Goal: Information Seeking & Learning: Learn about a topic

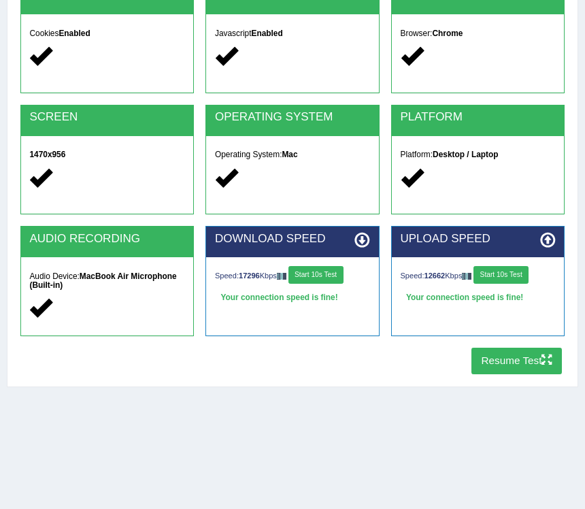
click at [330, 275] on button "Start 10s Test" at bounding box center [315, 275] width 55 height 18
click at [517, 271] on button "Start 10s Test" at bounding box center [500, 275] width 55 height 18
click at [526, 358] on button "Resume Test" at bounding box center [516, 360] width 90 height 27
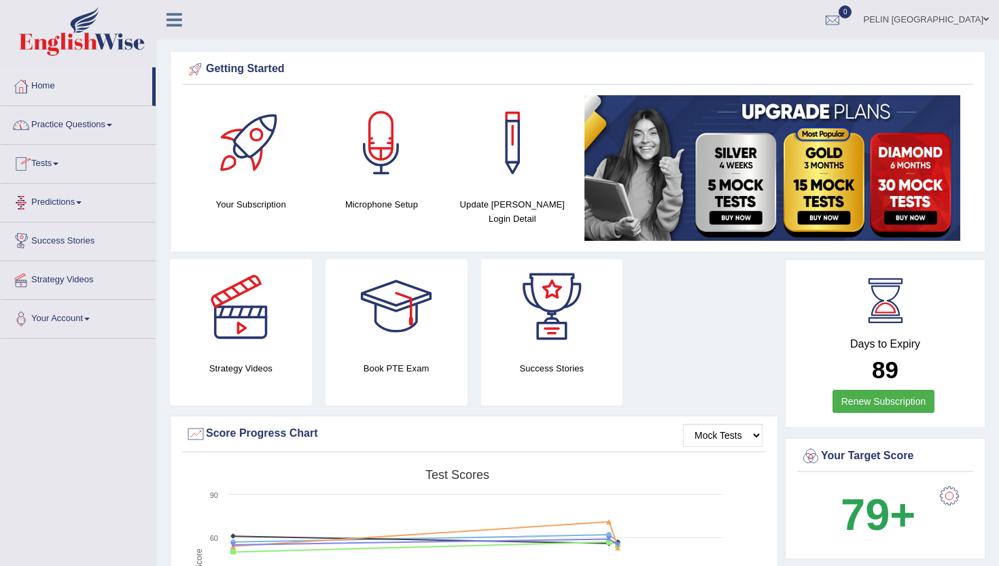
scroll to position [5, 0]
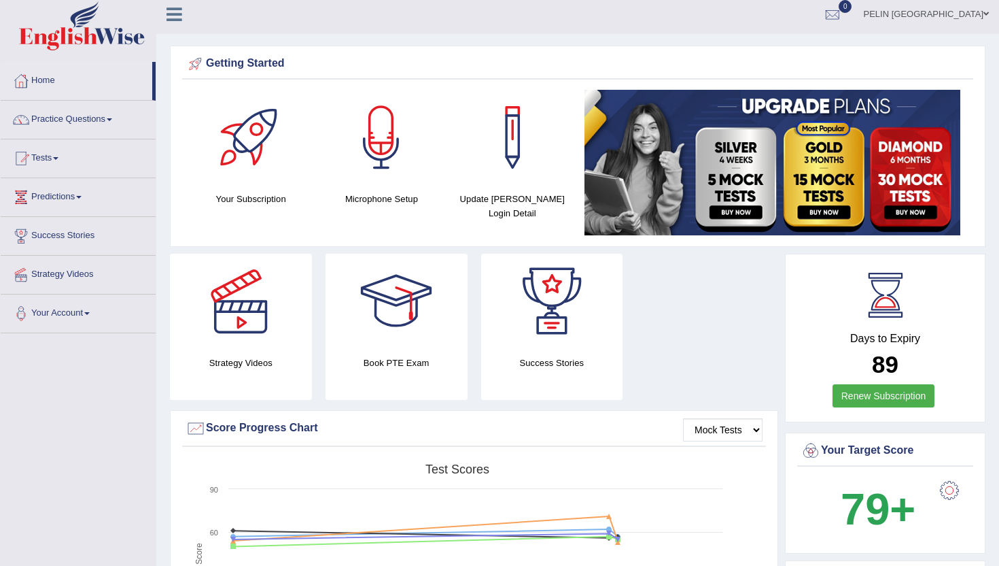
click at [101, 120] on link "Practice Questions" at bounding box center [78, 118] width 155 height 34
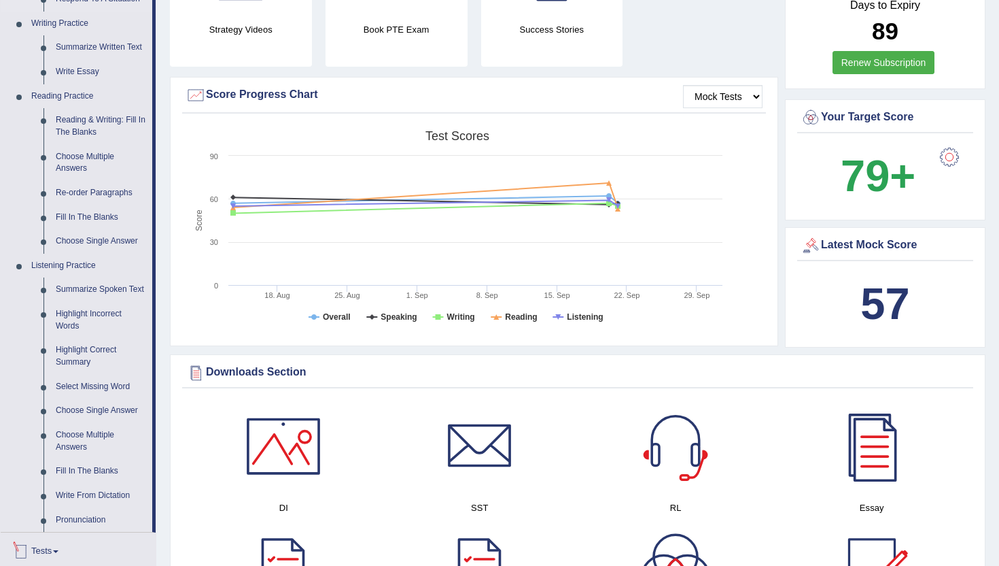
scroll to position [445, 0]
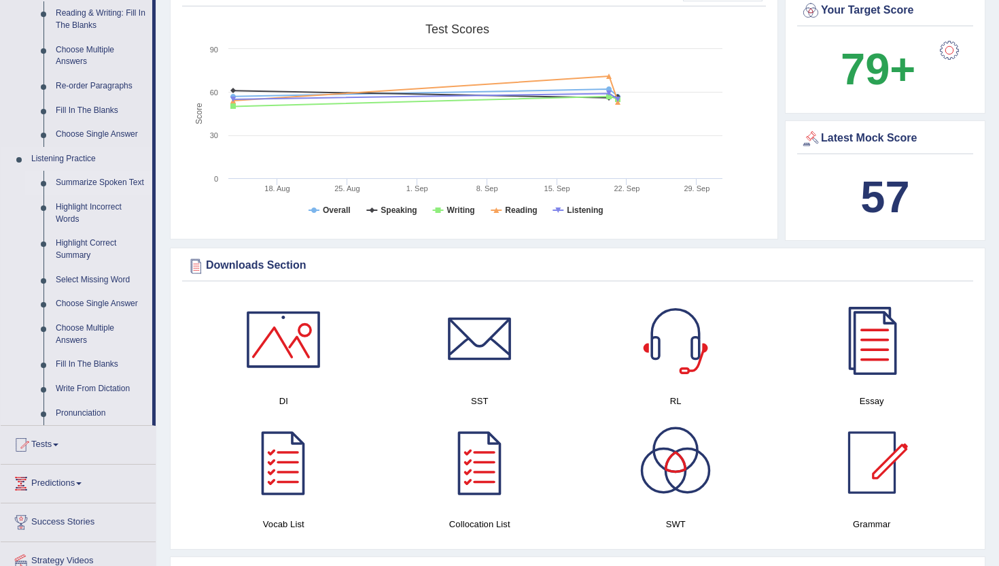
click at [92, 182] on link "Summarize Spoken Text" at bounding box center [101, 183] width 103 height 24
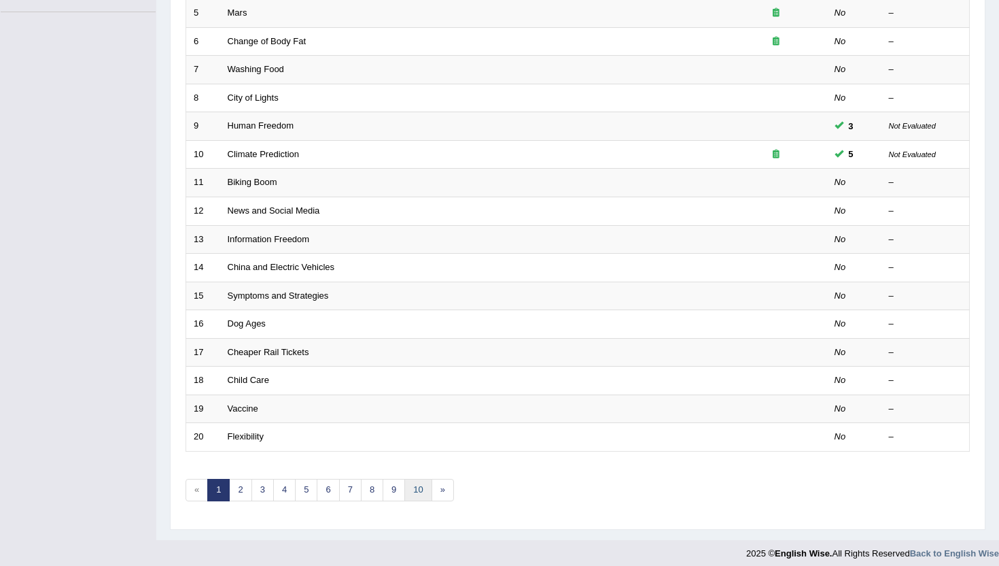
click at [428, 486] on link "10" at bounding box center [418, 490] width 27 height 22
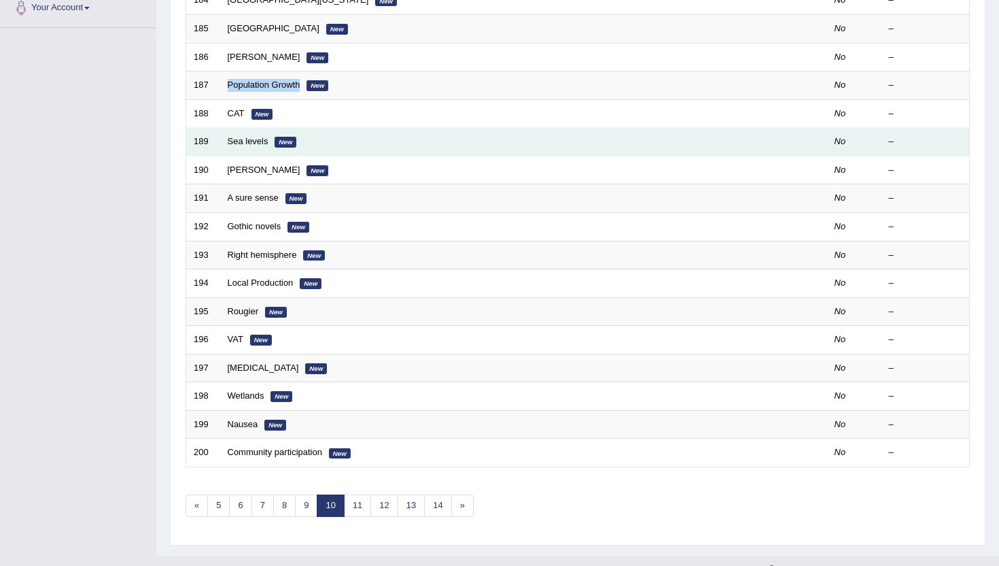
scroll to position [335, 0]
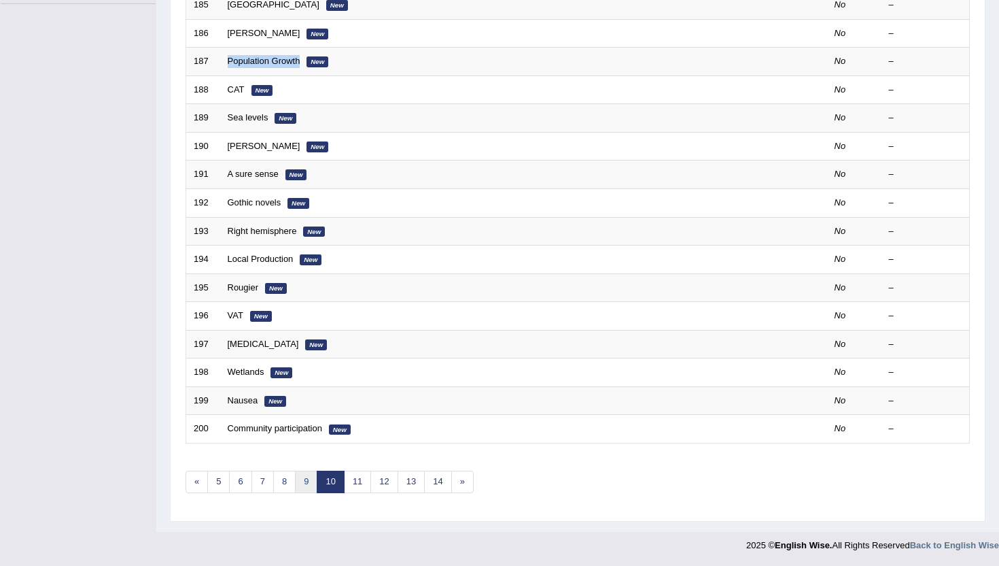
click at [311, 483] on link "9" at bounding box center [306, 481] width 22 height 22
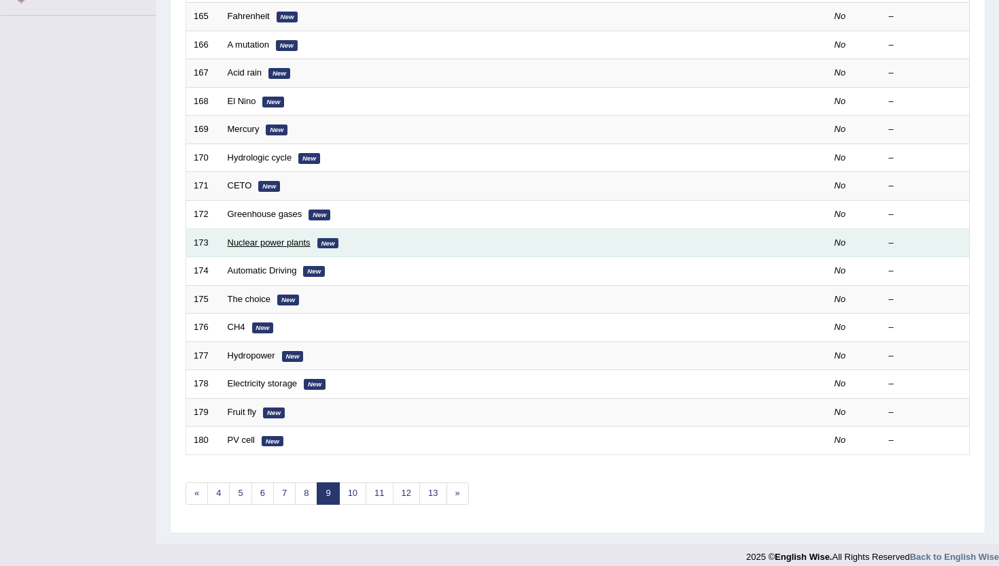
scroll to position [335, 0]
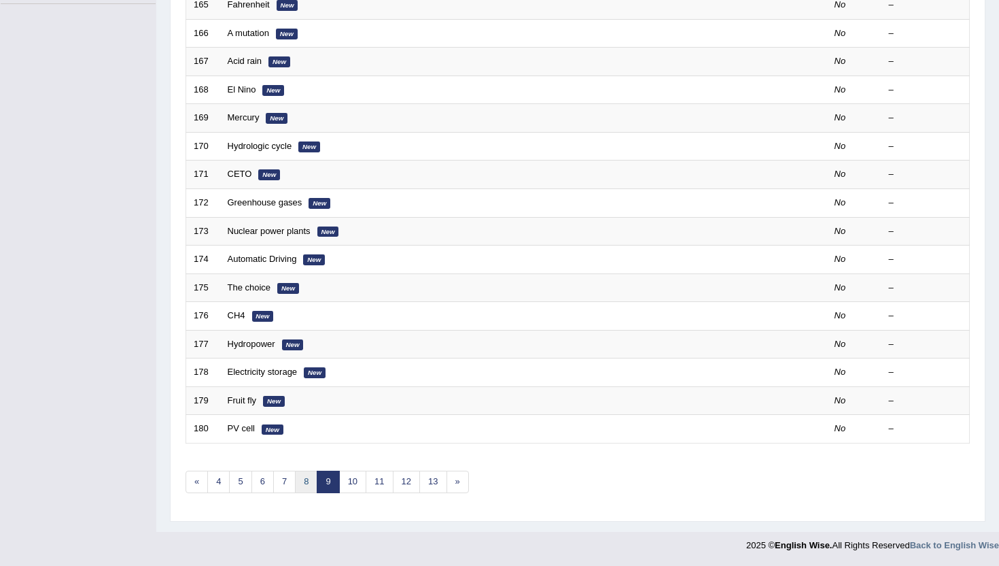
click at [302, 479] on link "8" at bounding box center [306, 481] width 22 height 22
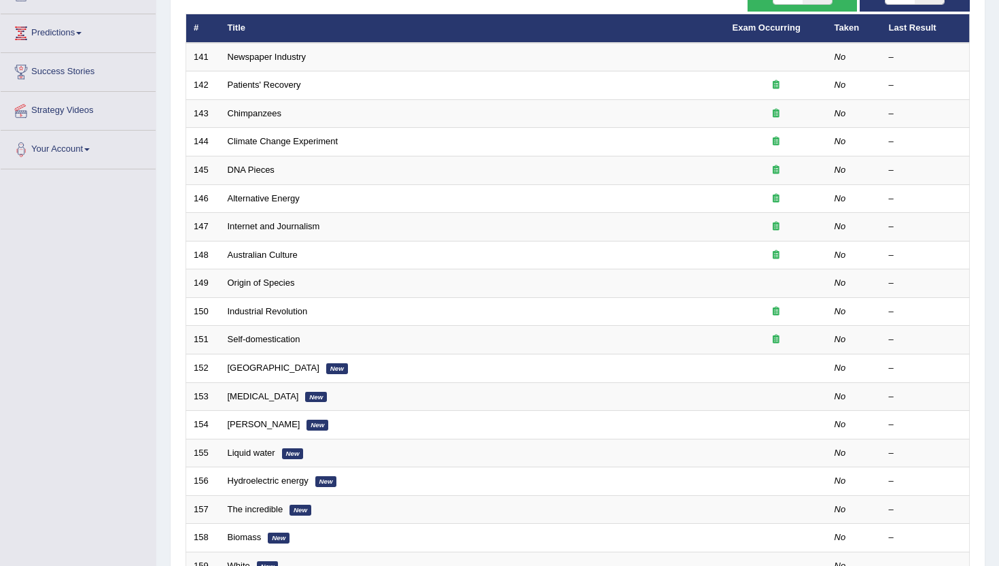
scroll to position [335, 0]
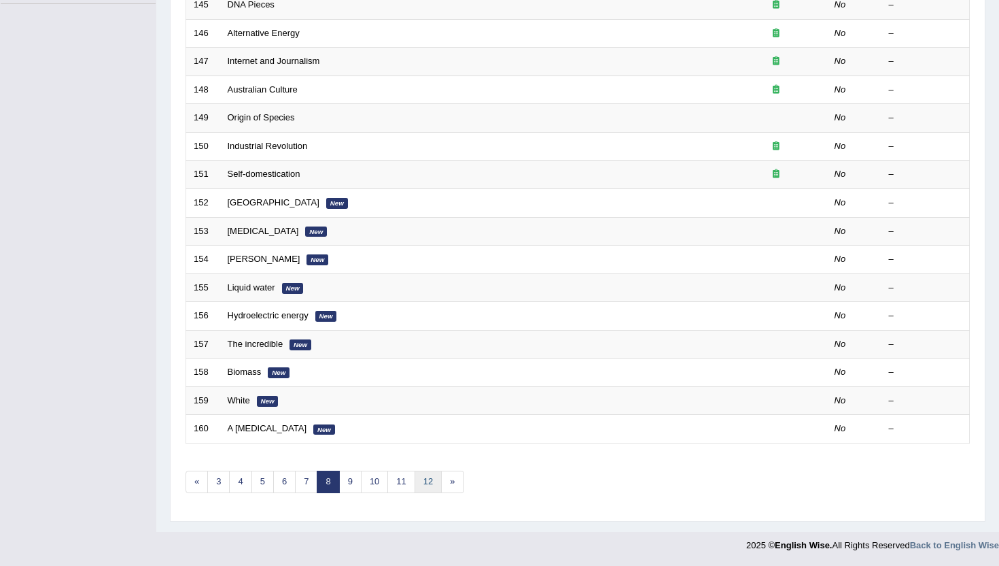
click at [422, 484] on link "12" at bounding box center [428, 481] width 27 height 22
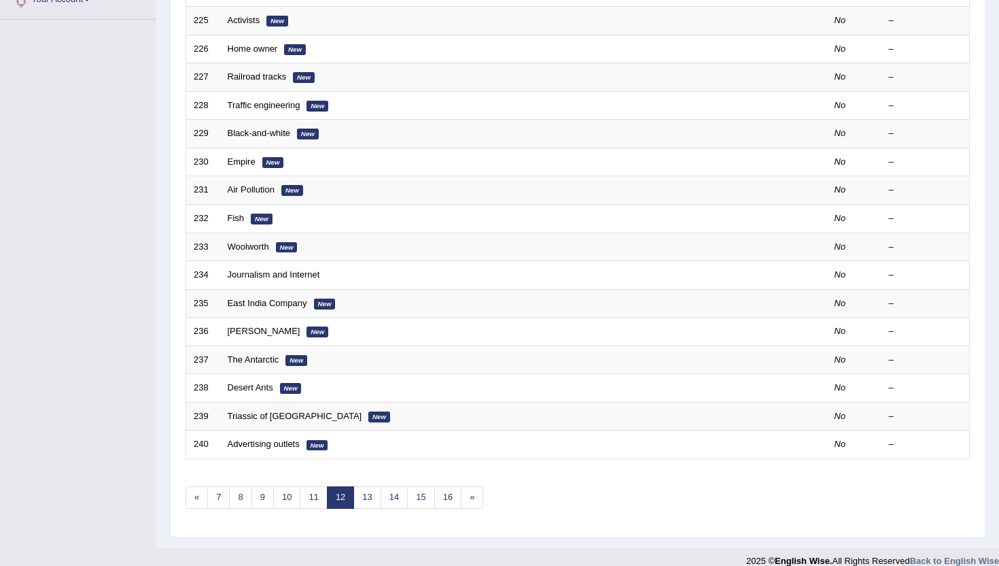
scroll to position [335, 0]
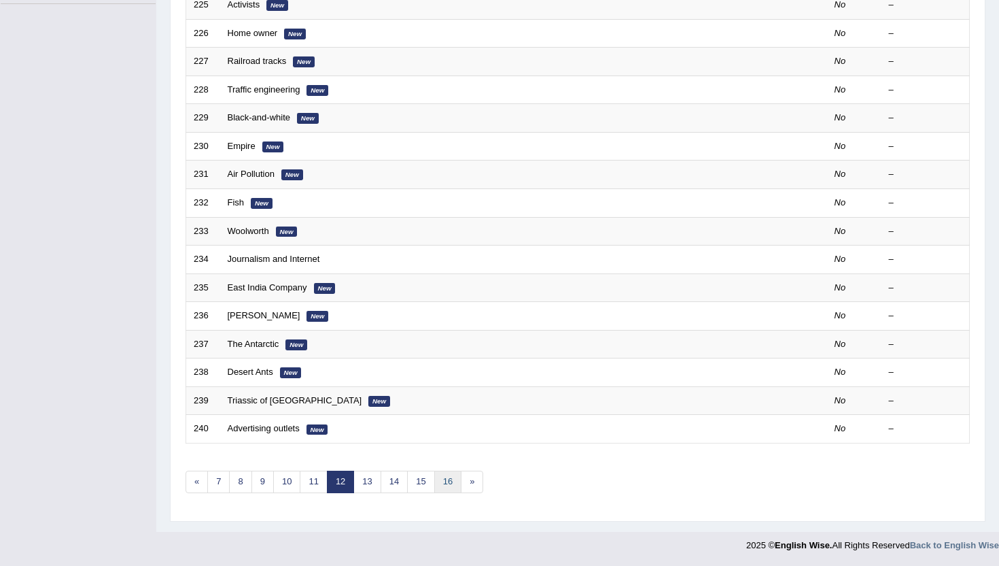
click at [447, 483] on link "16" at bounding box center [447, 481] width 27 height 22
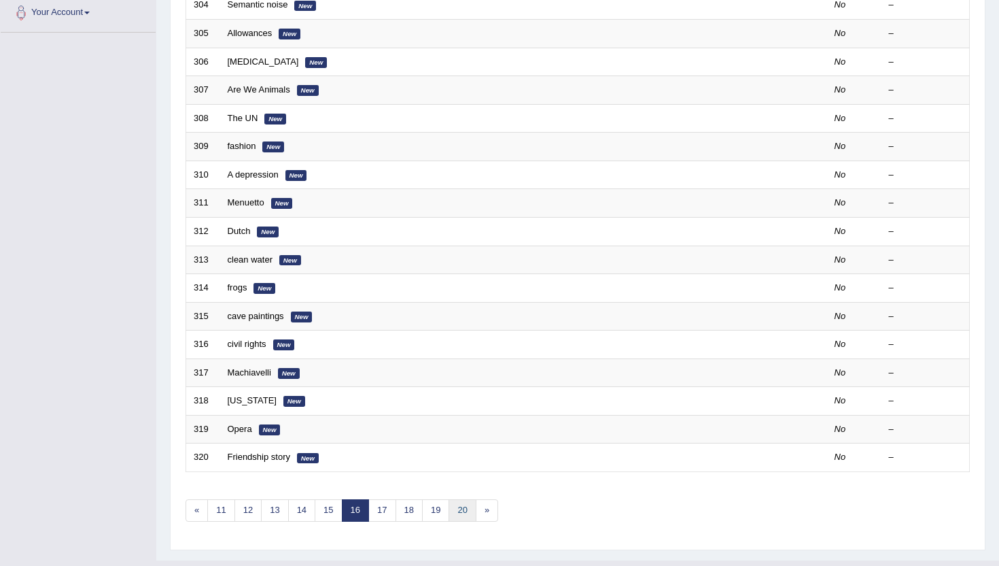
scroll to position [324, 0]
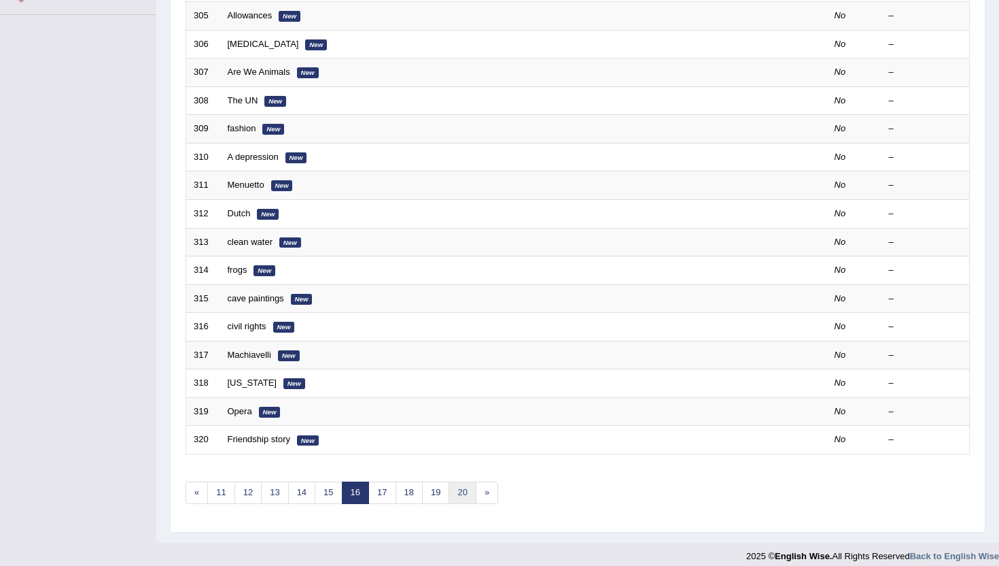
click at [466, 489] on link "20" at bounding box center [462, 492] width 27 height 22
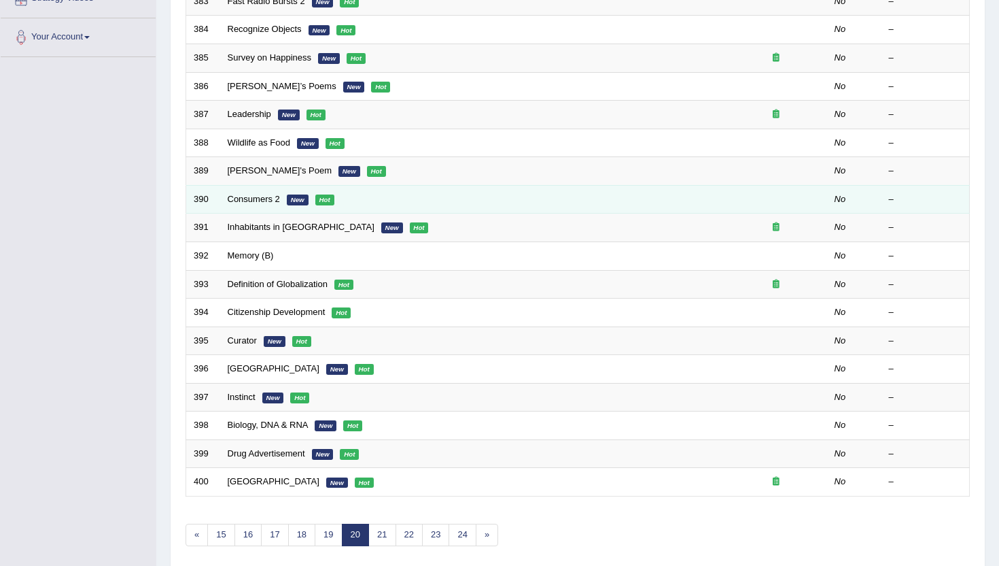
scroll to position [313, 0]
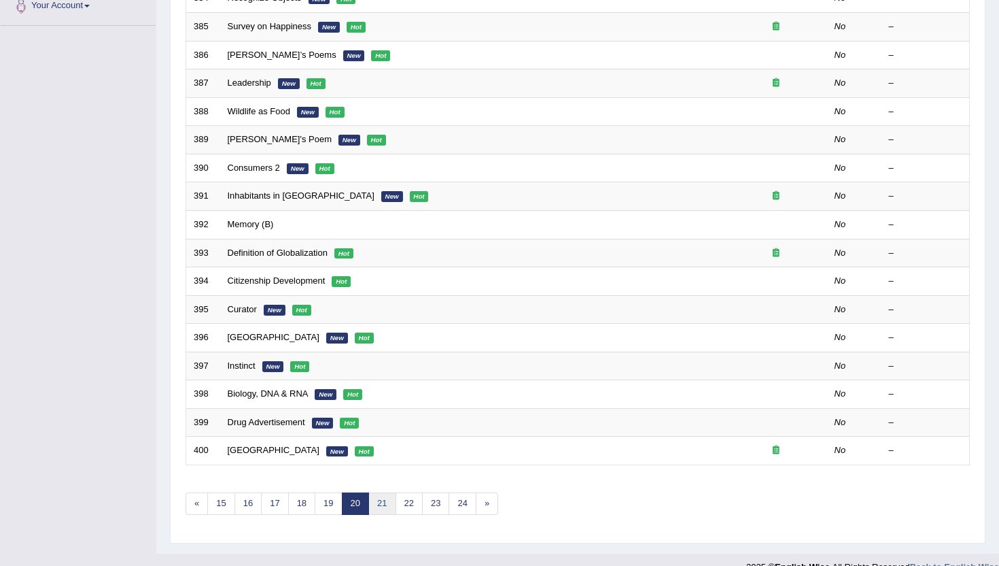
click at [387, 504] on link "21" at bounding box center [382, 503] width 27 height 22
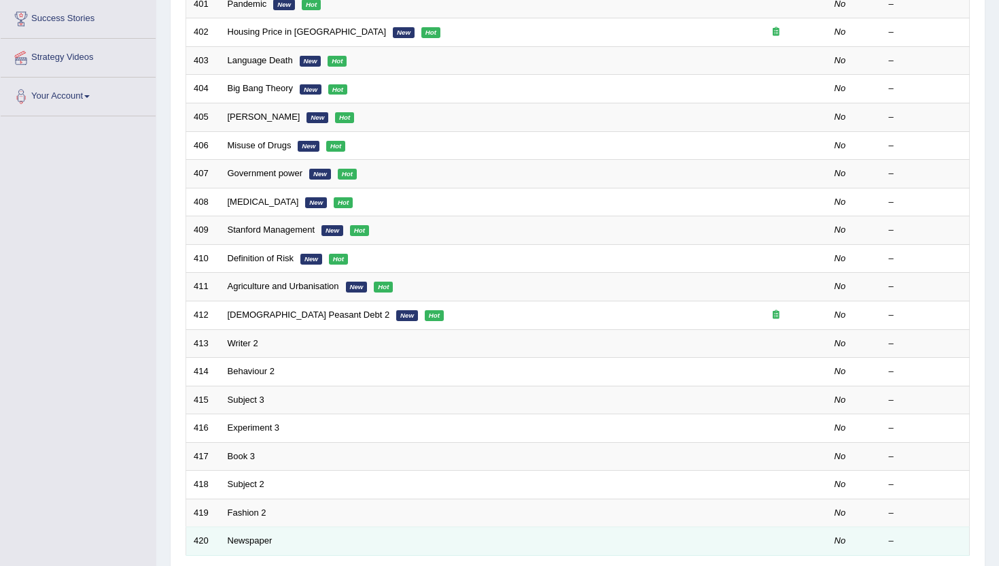
scroll to position [296, 0]
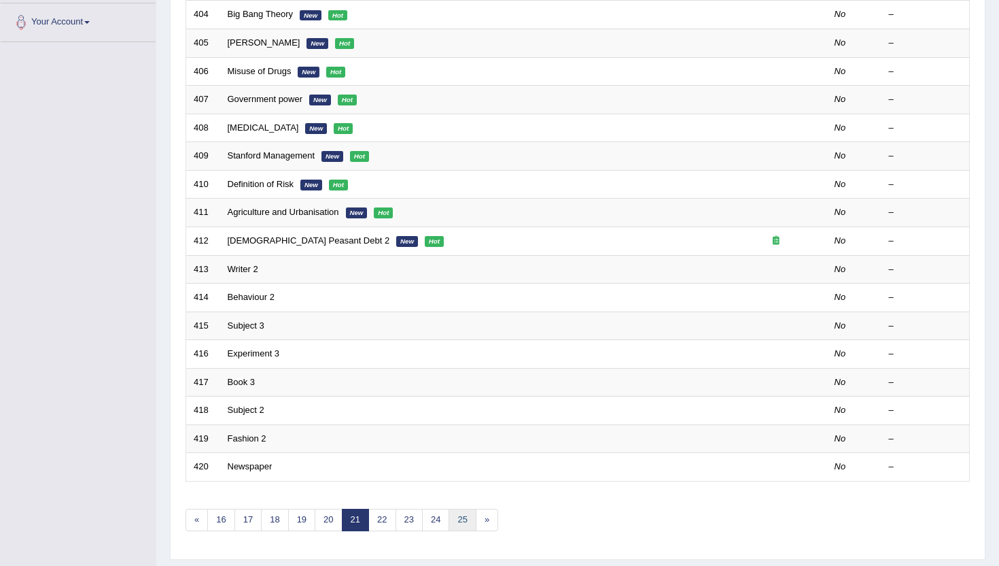
click at [464, 517] on link "25" at bounding box center [462, 520] width 27 height 22
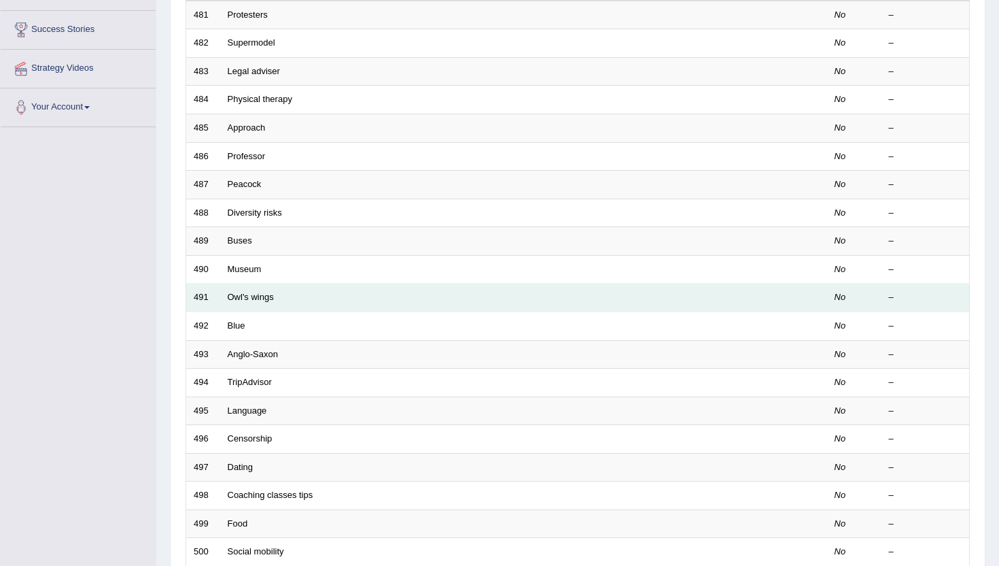
scroll to position [335, 0]
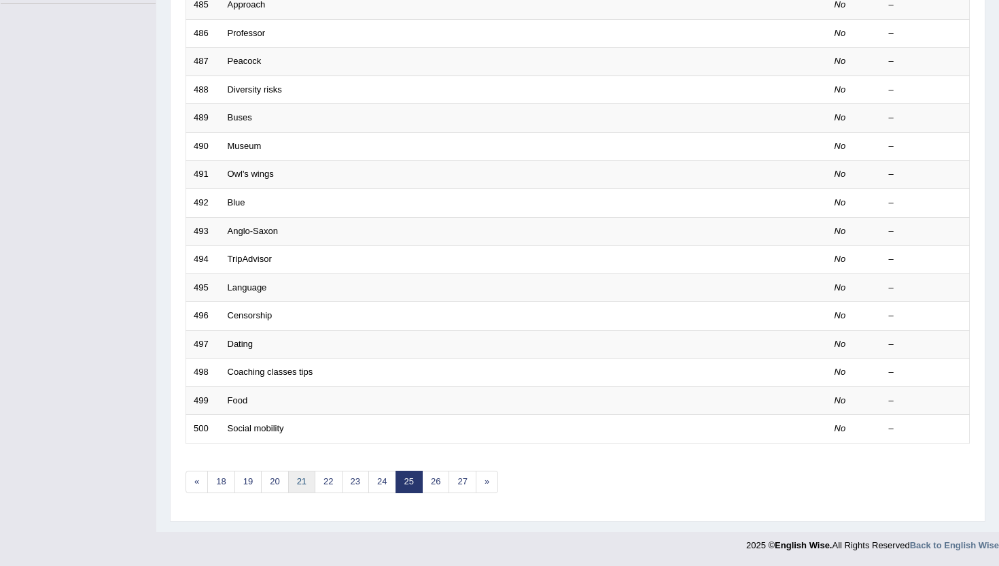
click at [293, 486] on link "21" at bounding box center [301, 481] width 27 height 22
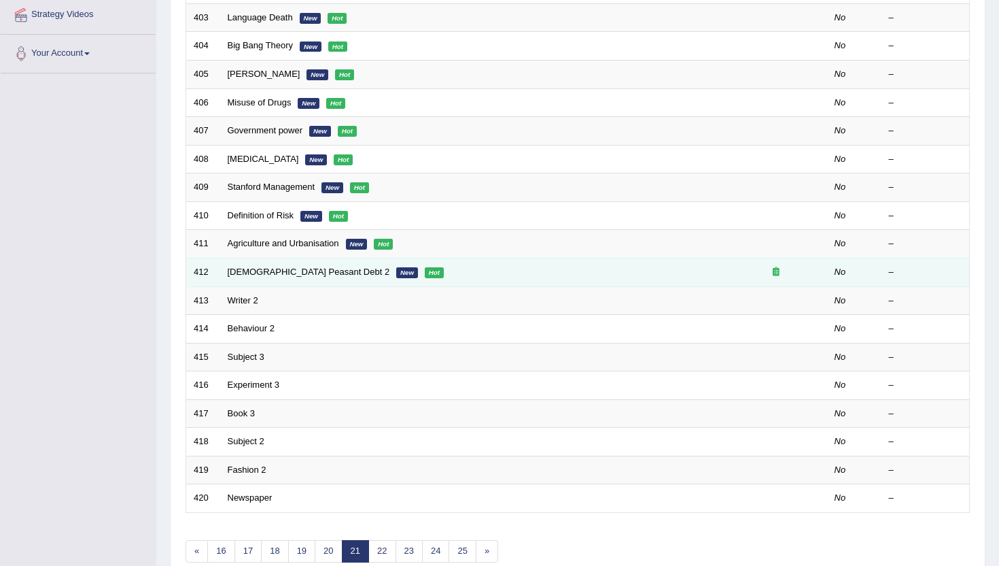
scroll to position [335, 0]
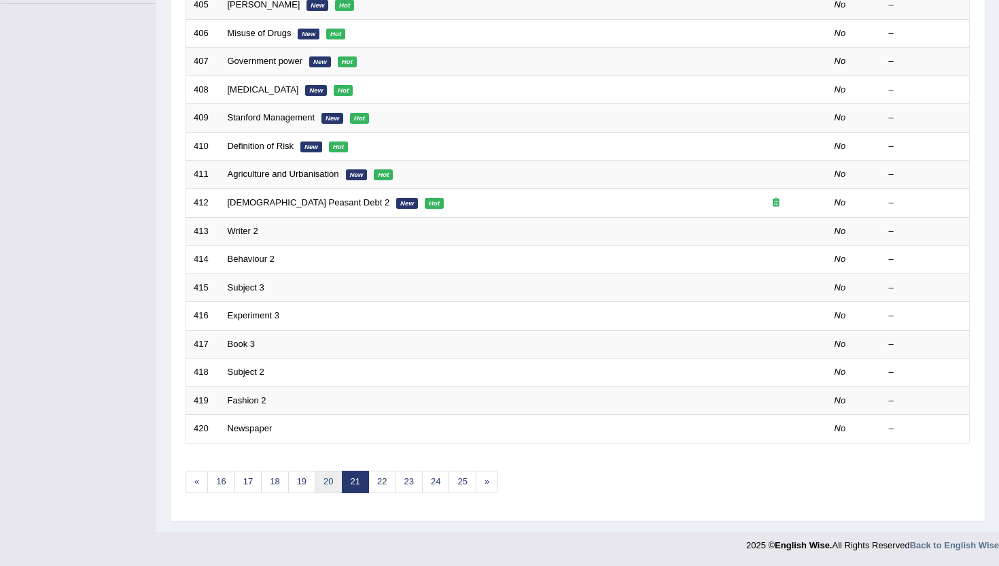
click at [324, 478] on link "20" at bounding box center [328, 481] width 27 height 22
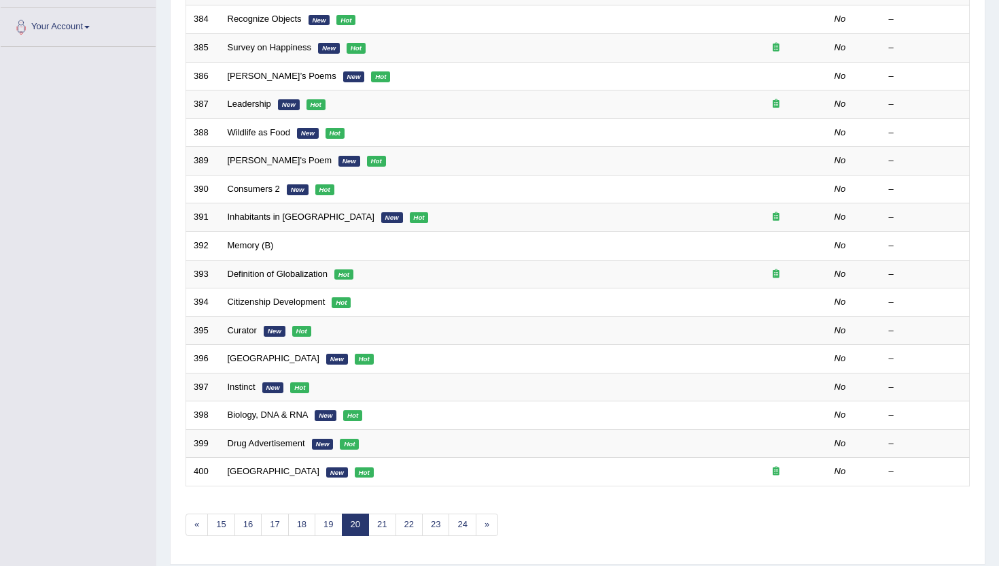
scroll to position [311, 0]
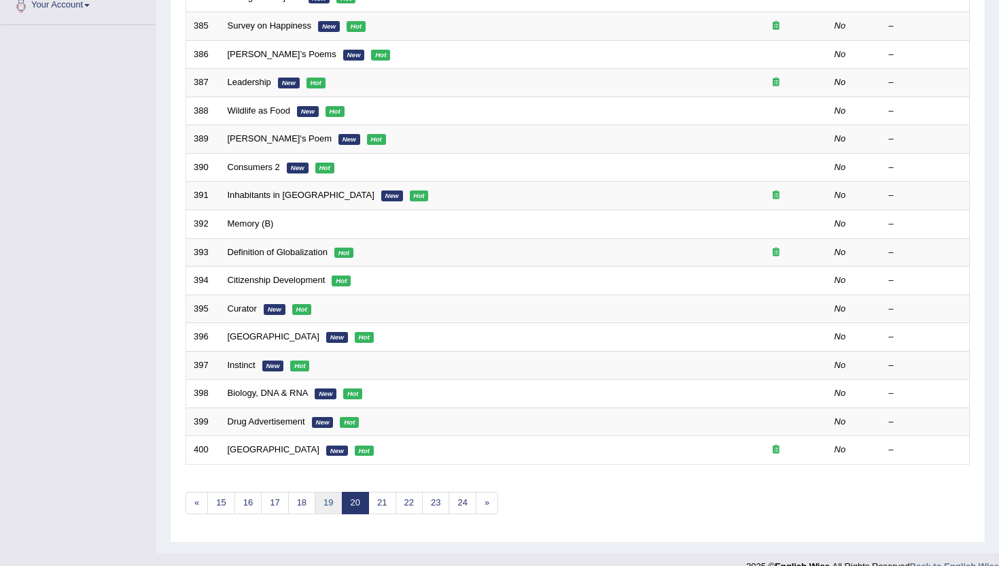
click at [330, 510] on link "19" at bounding box center [328, 503] width 27 height 22
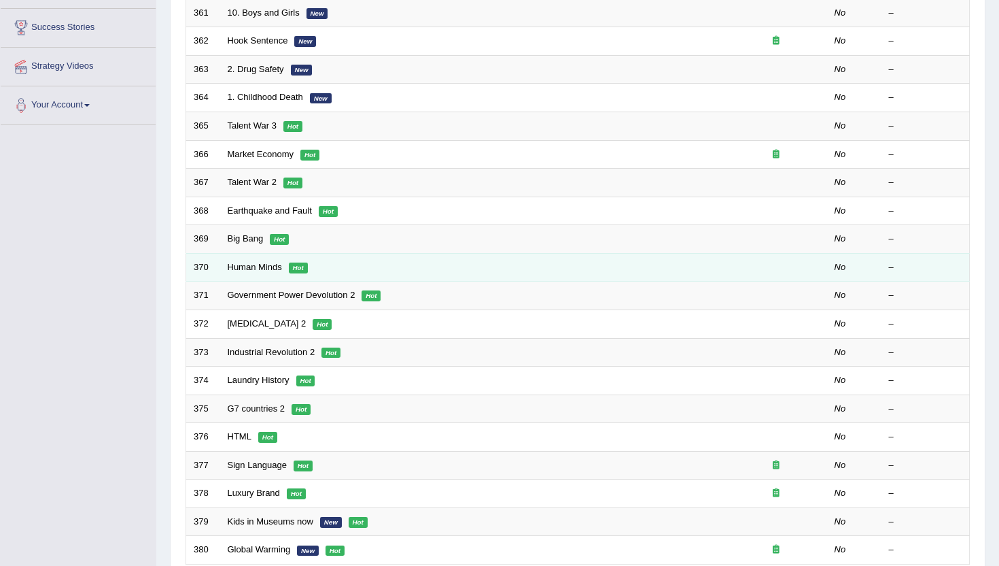
scroll to position [335, 0]
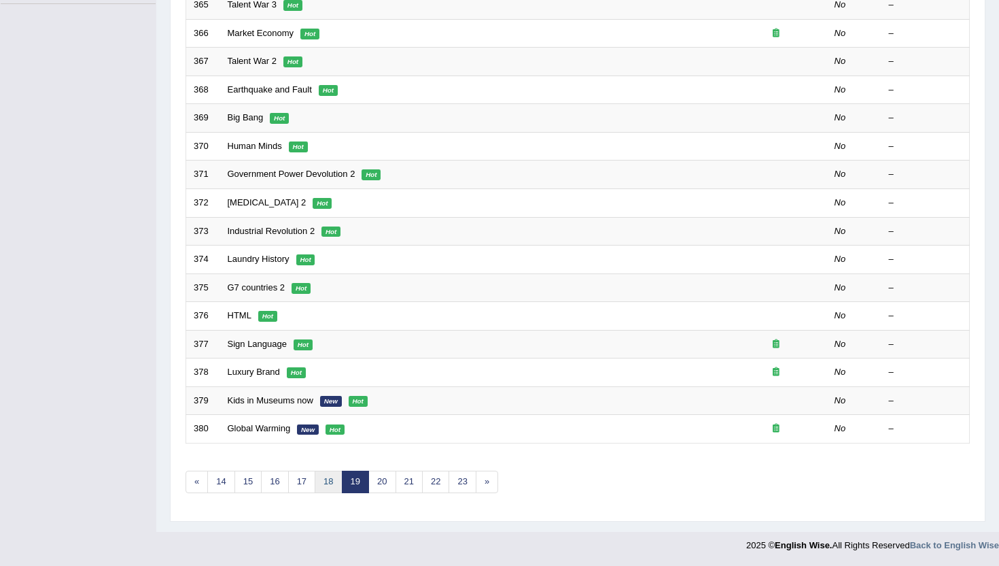
click at [326, 485] on link "18" at bounding box center [328, 481] width 27 height 22
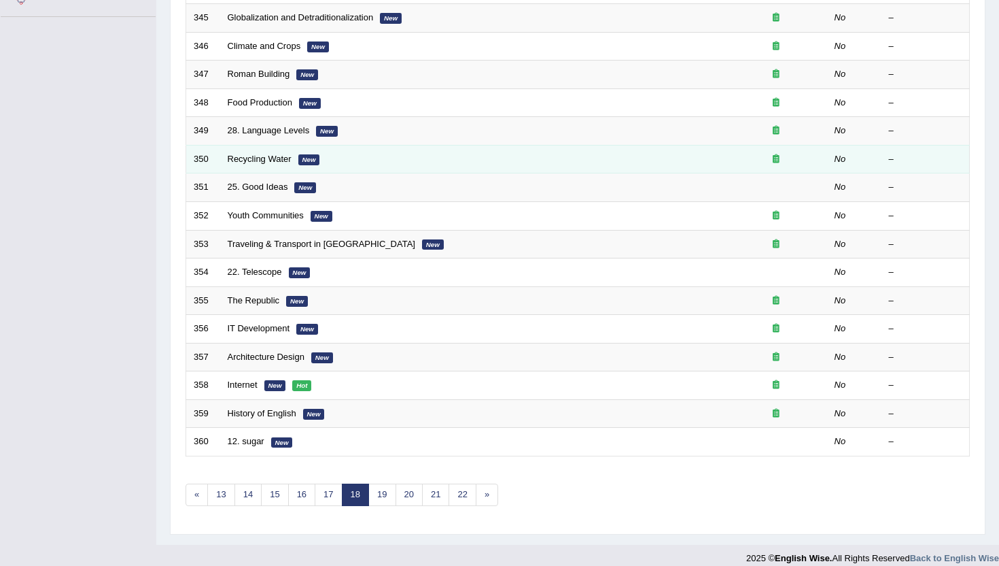
scroll to position [335, 0]
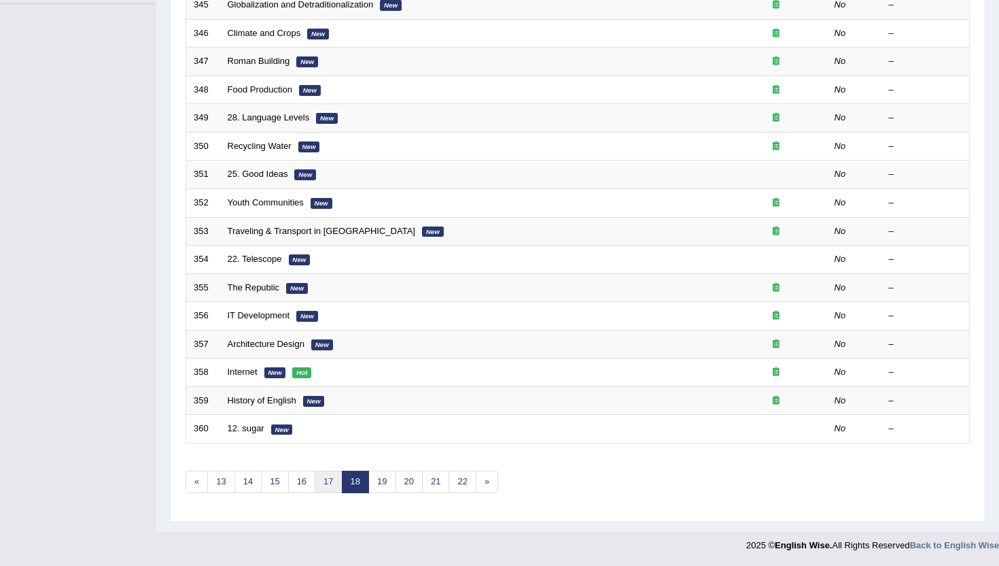
click at [325, 485] on link "17" at bounding box center [328, 481] width 27 height 22
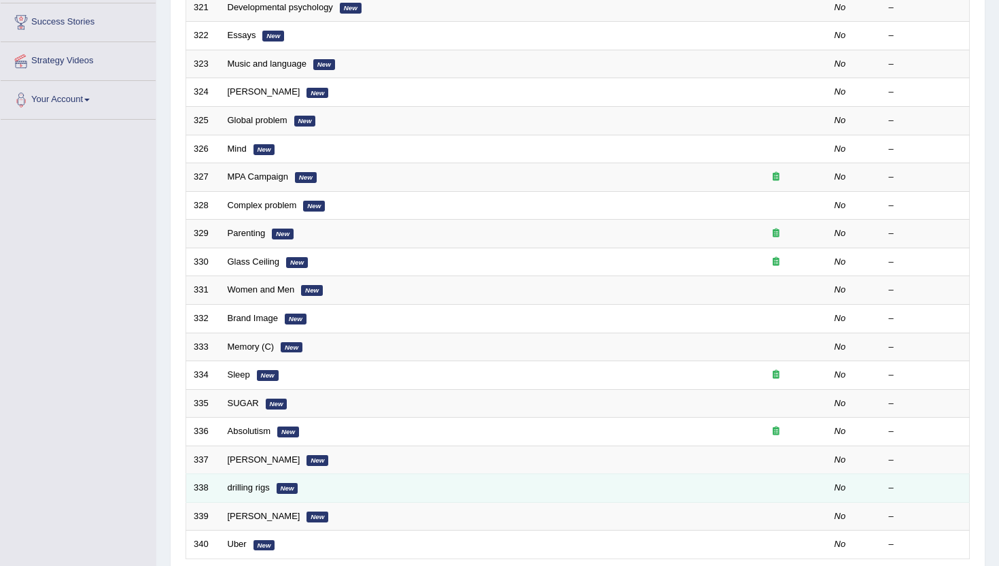
scroll to position [335, 0]
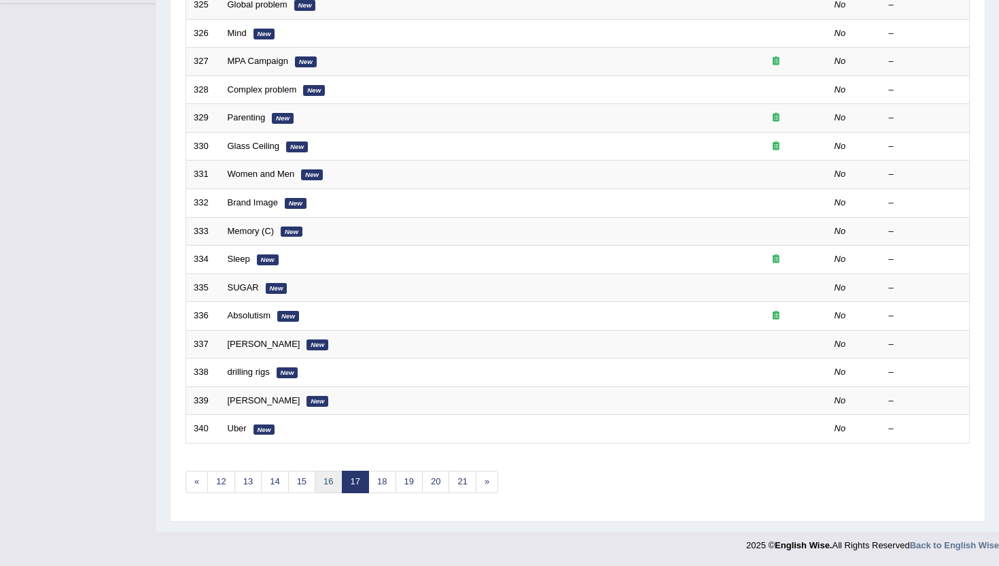
click at [317, 485] on link "16" at bounding box center [328, 481] width 27 height 22
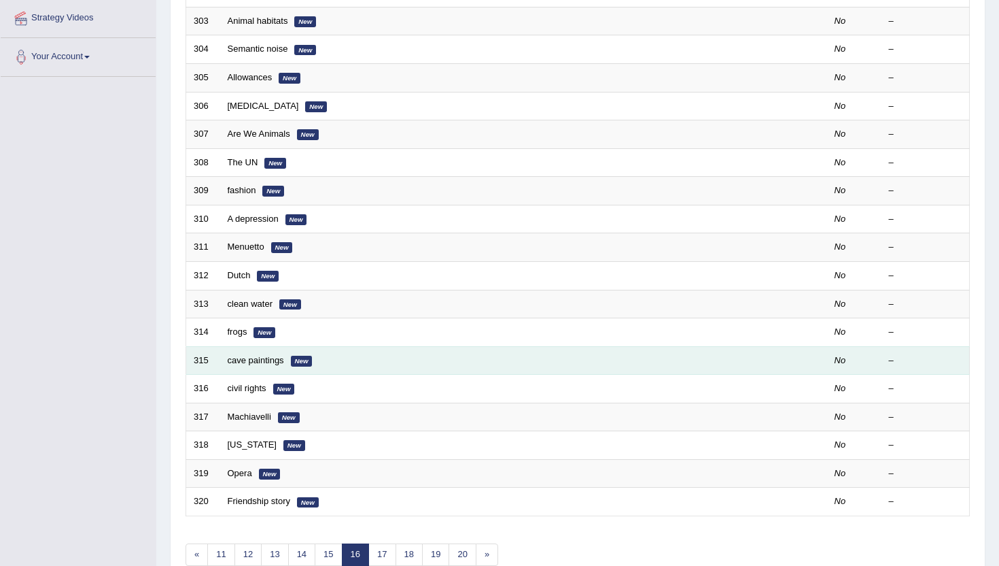
scroll to position [322, 0]
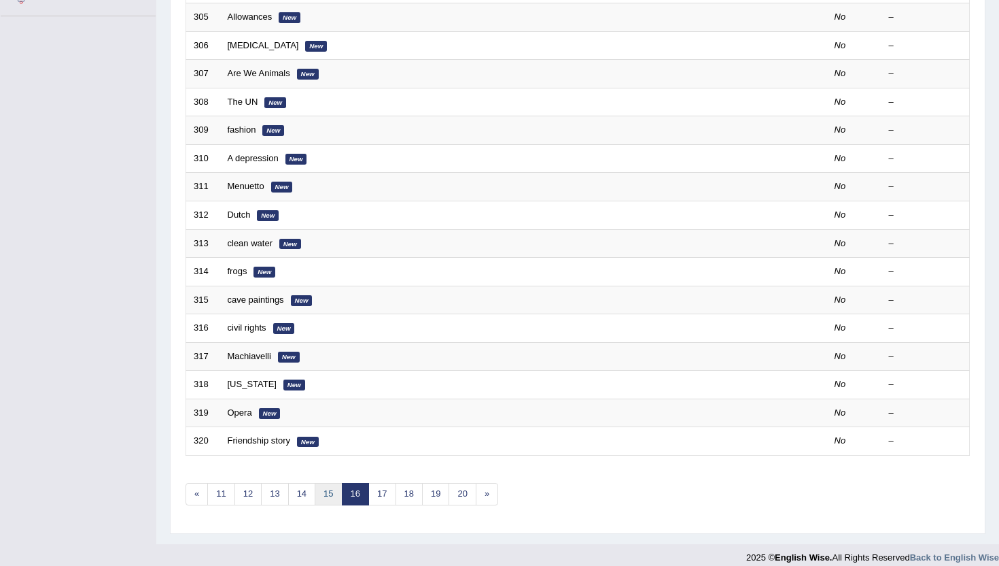
click at [324, 496] on link "15" at bounding box center [328, 494] width 27 height 22
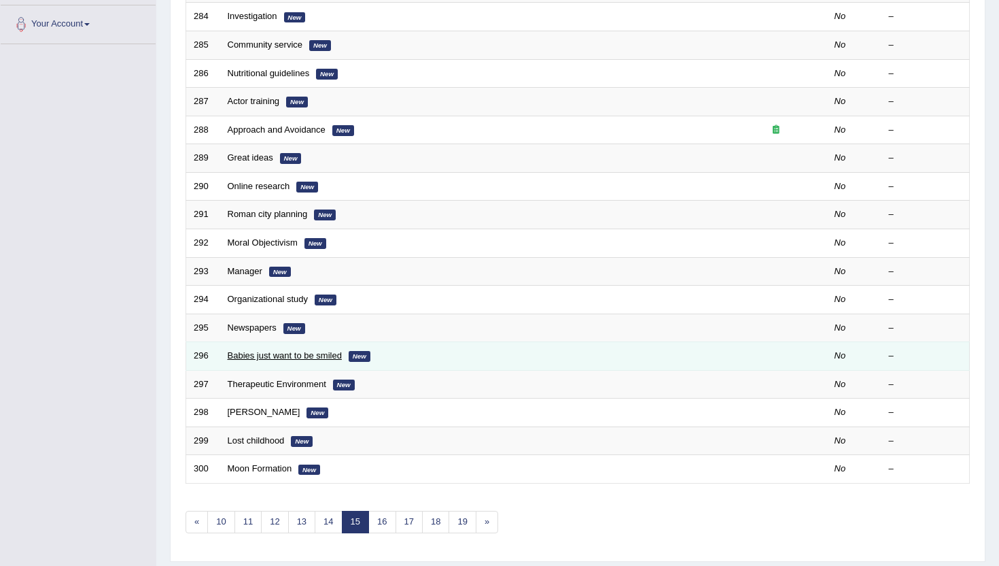
scroll to position [335, 0]
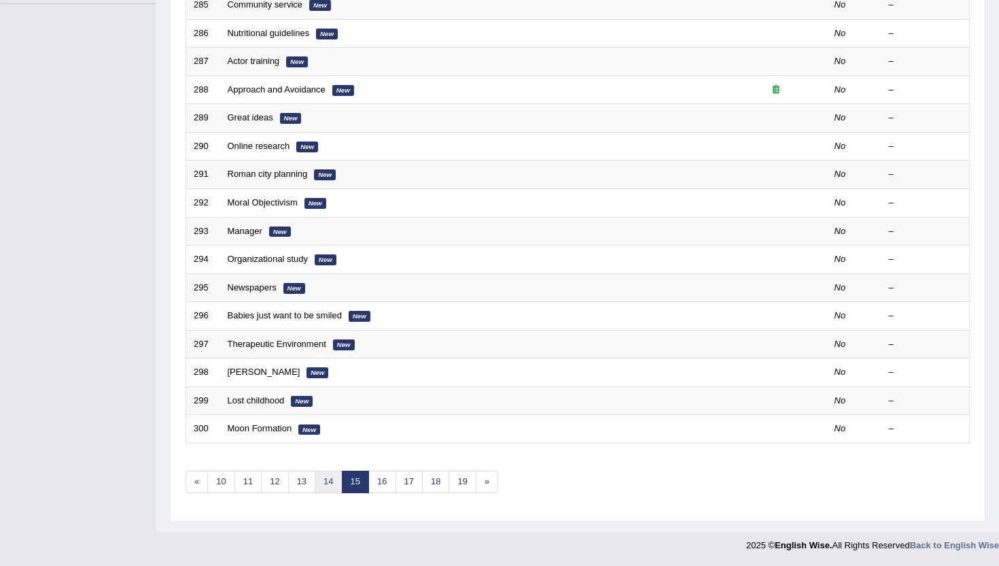
click at [326, 486] on link "14" at bounding box center [328, 481] width 27 height 22
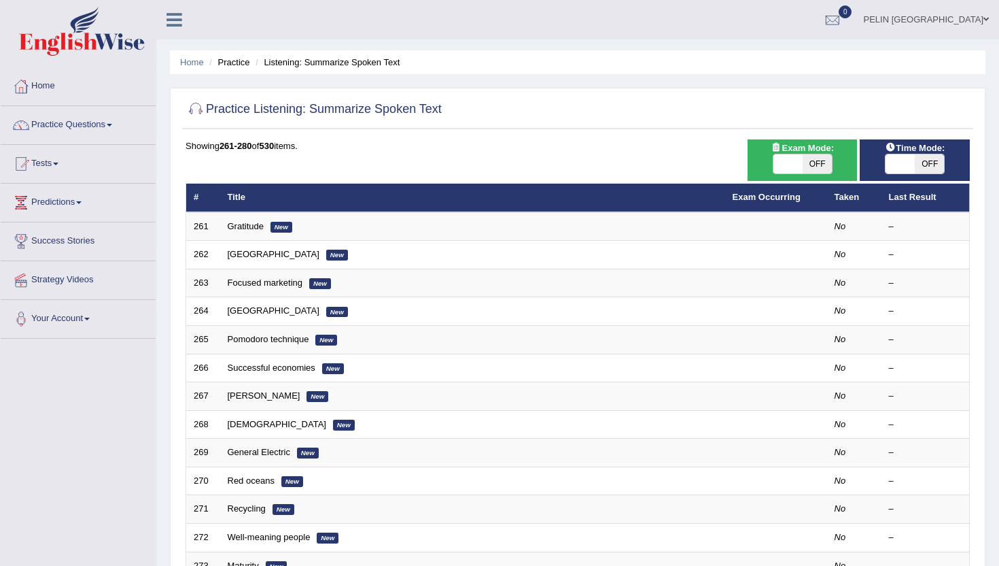
scroll to position [309, 0]
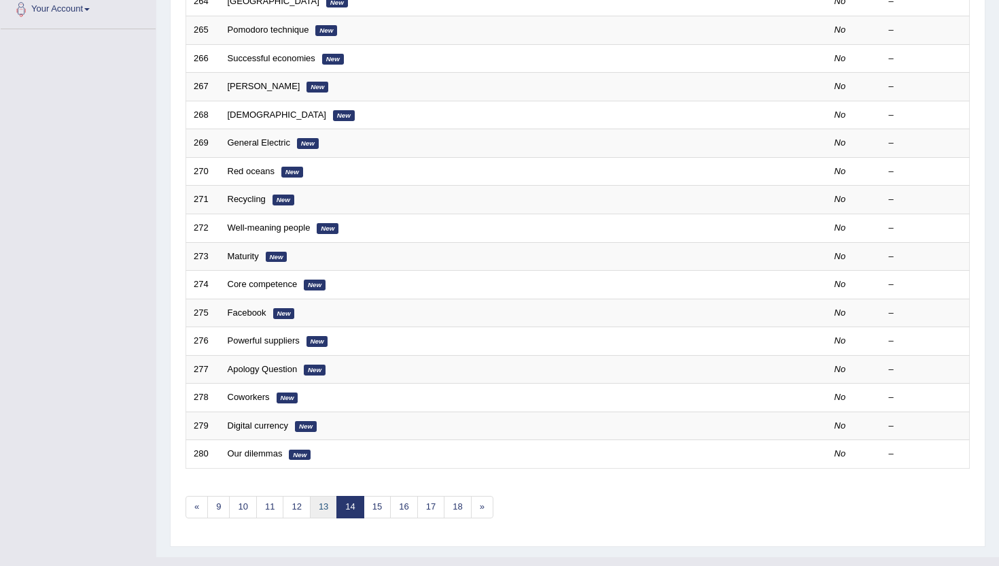
click at [315, 509] on link "13" at bounding box center [323, 507] width 27 height 22
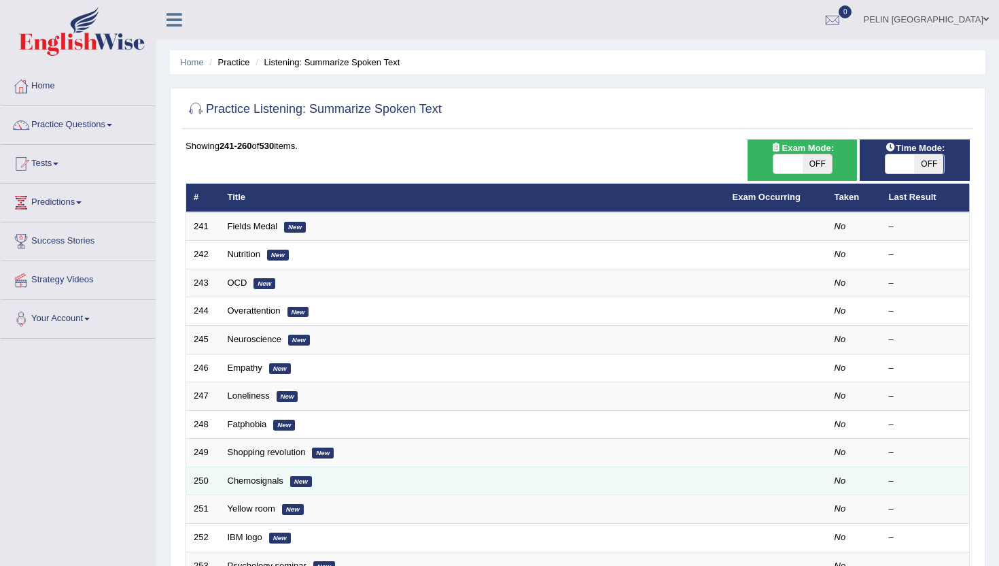
scroll to position [262, 0]
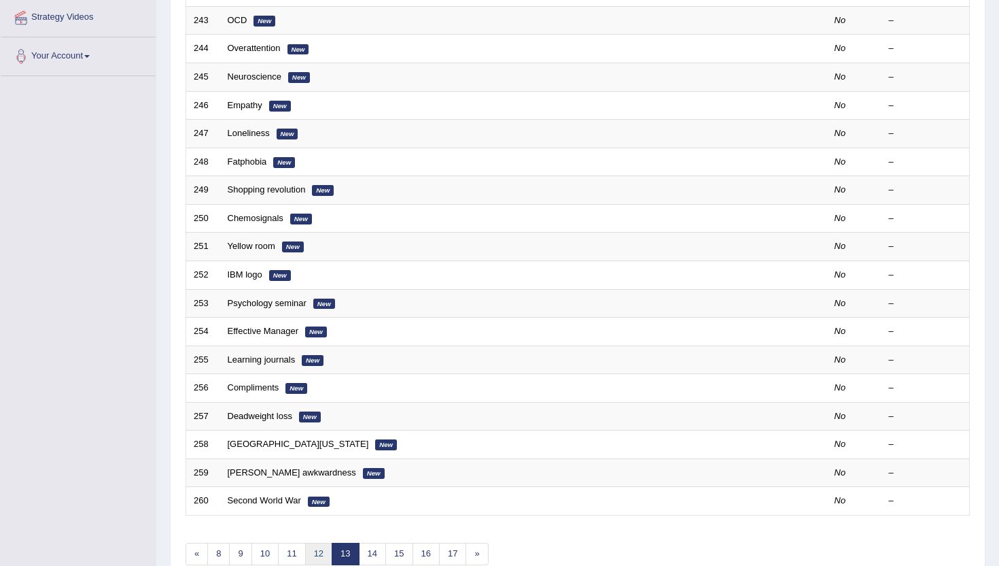
click at [320, 558] on link "12" at bounding box center [318, 554] width 27 height 22
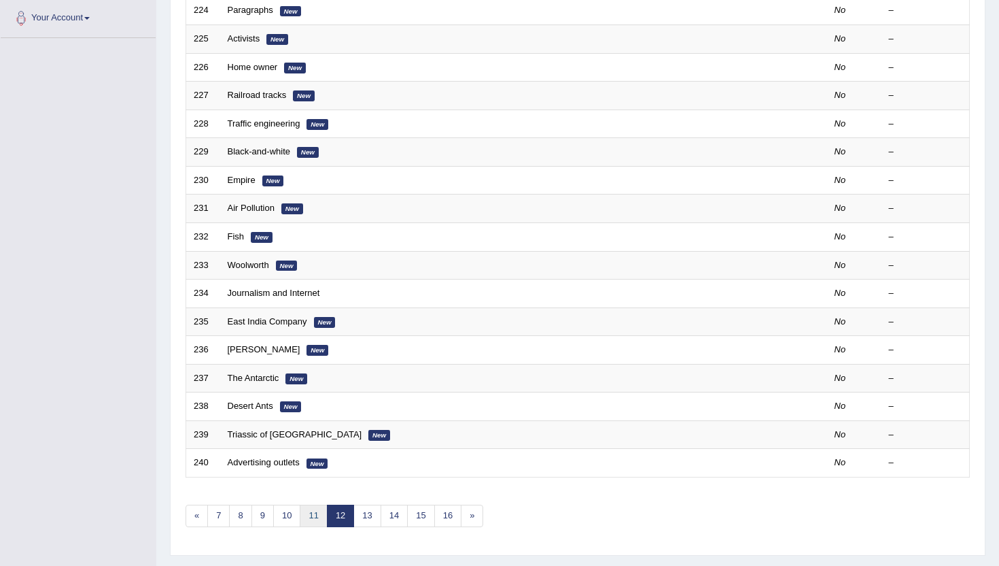
scroll to position [308, 0]
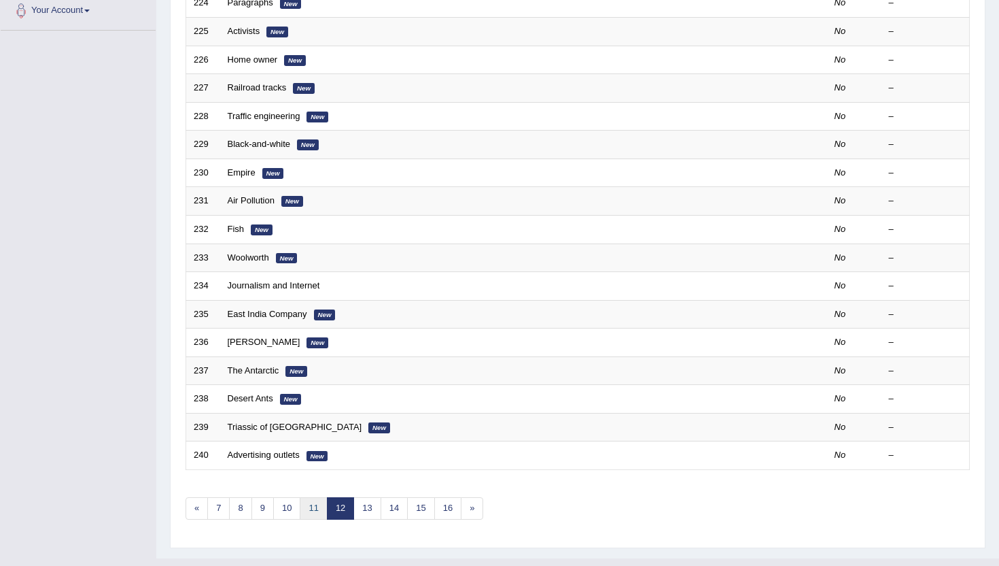
click at [318, 513] on link "11" at bounding box center [313, 508] width 27 height 22
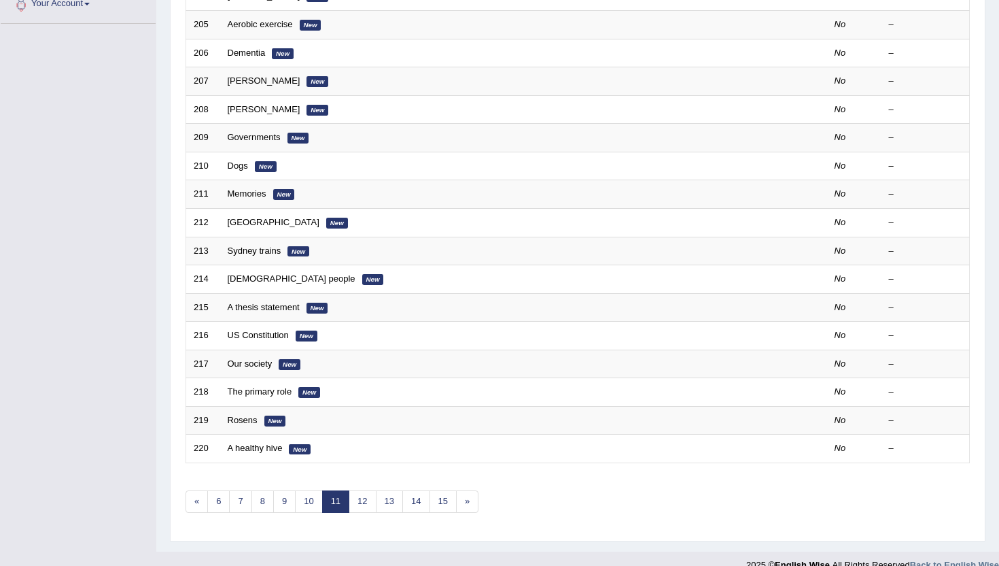
scroll to position [324, 0]
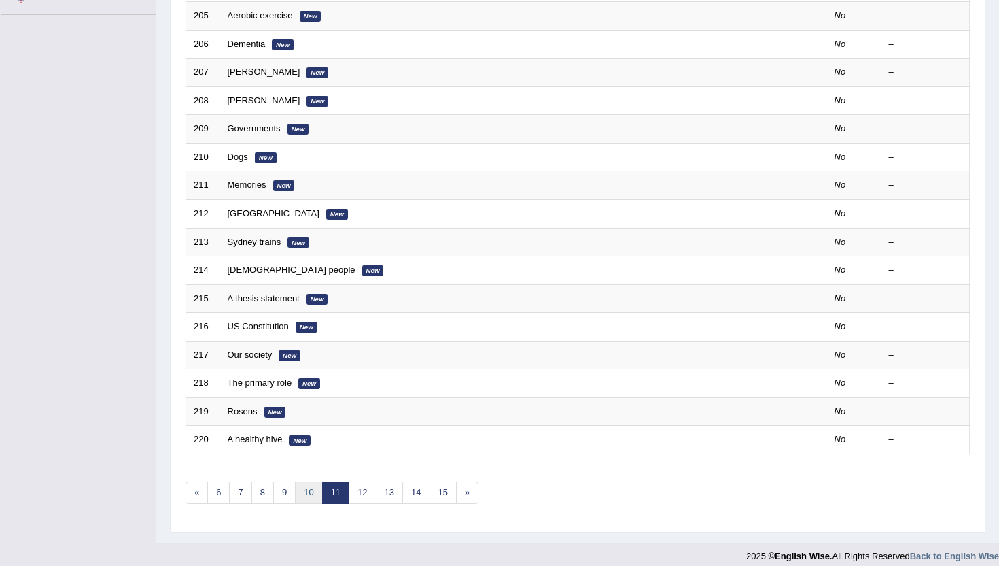
click at [311, 498] on link "10" at bounding box center [308, 492] width 27 height 22
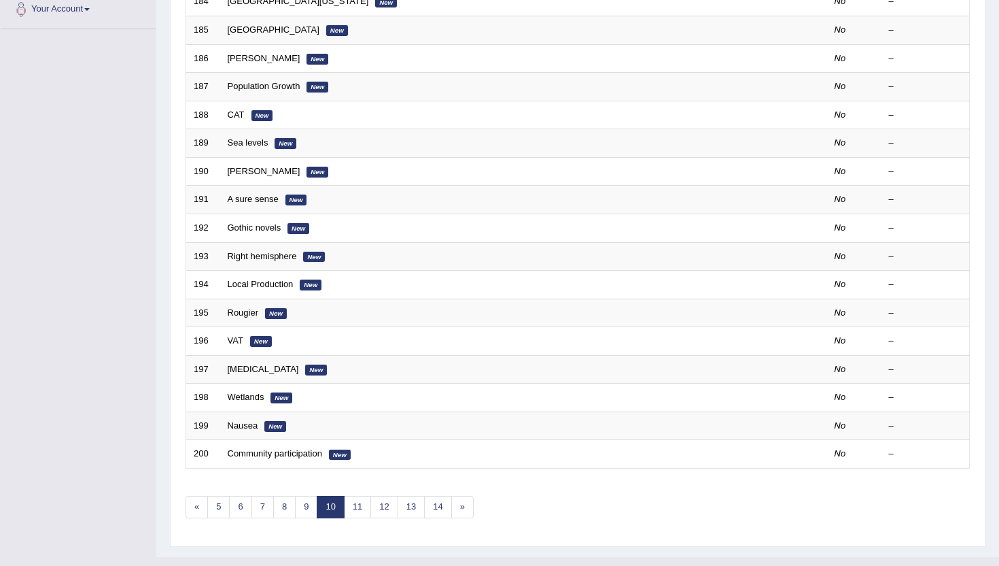
scroll to position [311, 0]
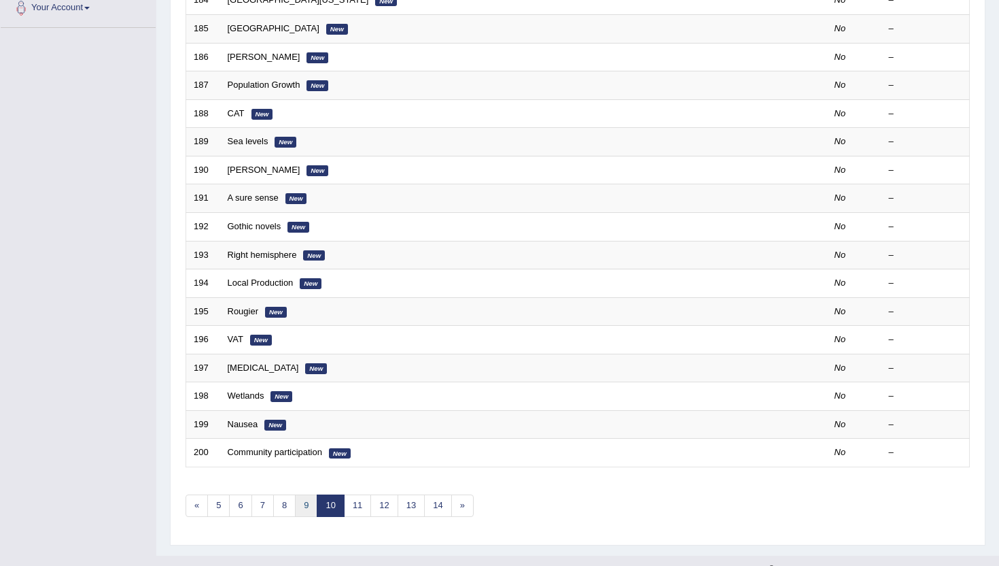
click at [309, 515] on link "9" at bounding box center [306, 505] width 22 height 22
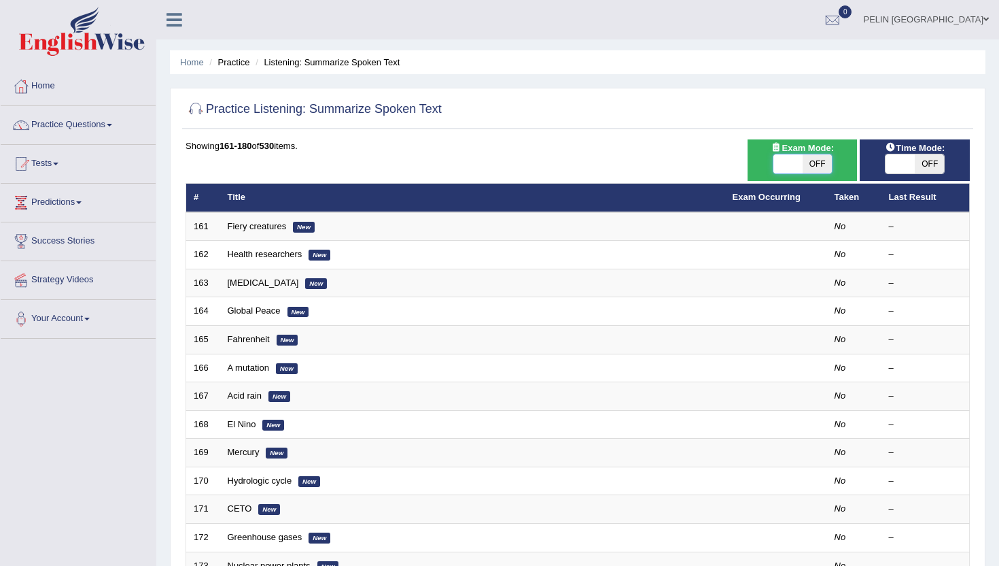
click at [801, 163] on span at bounding box center [788, 163] width 29 height 19
click at [810, 163] on span "OFF" at bounding box center [817, 163] width 29 height 19
checkbox input "true"
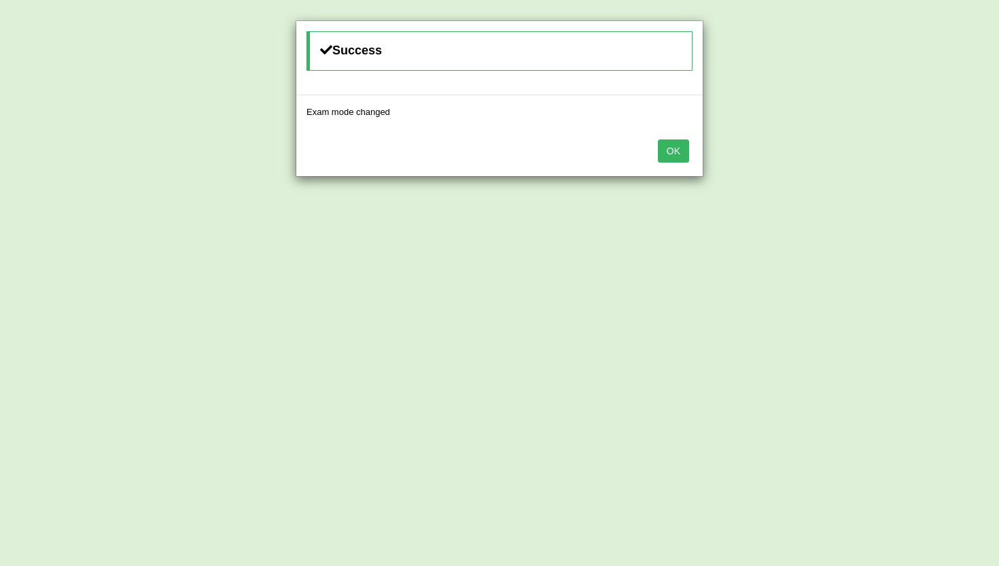
click at [679, 142] on button "OK" at bounding box center [673, 150] width 31 height 23
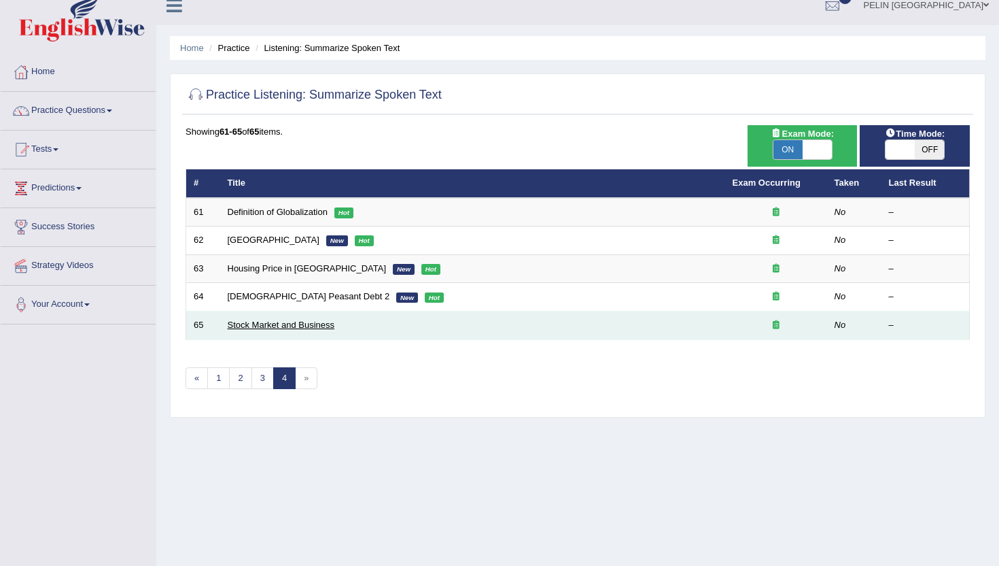
scroll to position [15, 0]
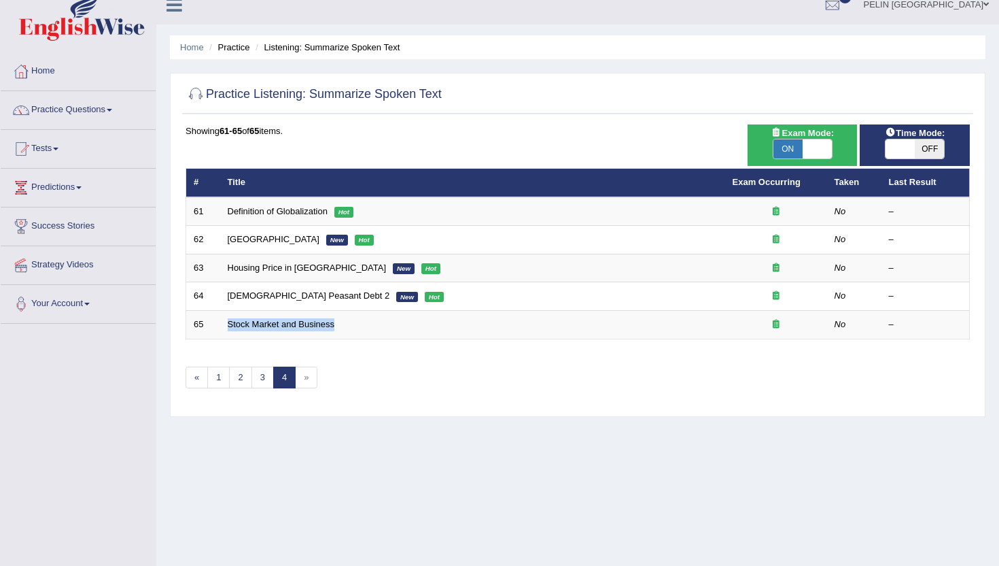
click at [944, 148] on span "OFF" at bounding box center [929, 148] width 29 height 19
checkbox input "true"
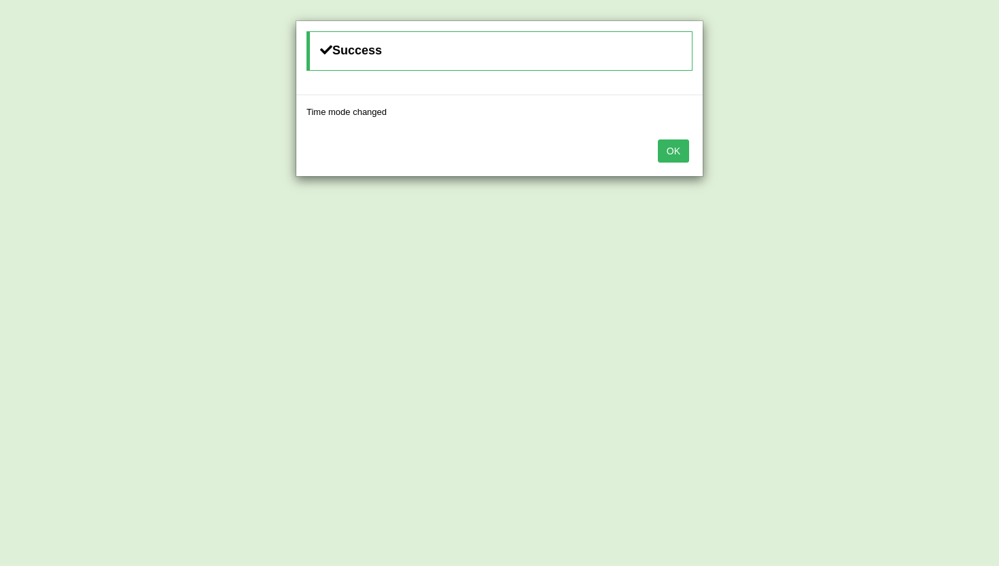
click at [670, 150] on button "OK" at bounding box center [673, 150] width 31 height 23
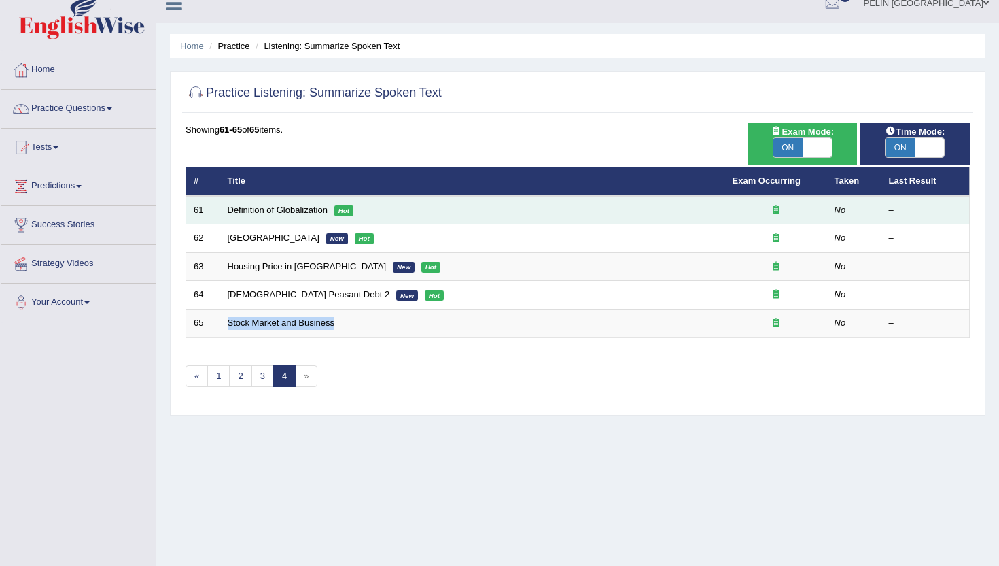
click at [276, 214] on link "Definition of Globalization" at bounding box center [278, 210] width 100 height 10
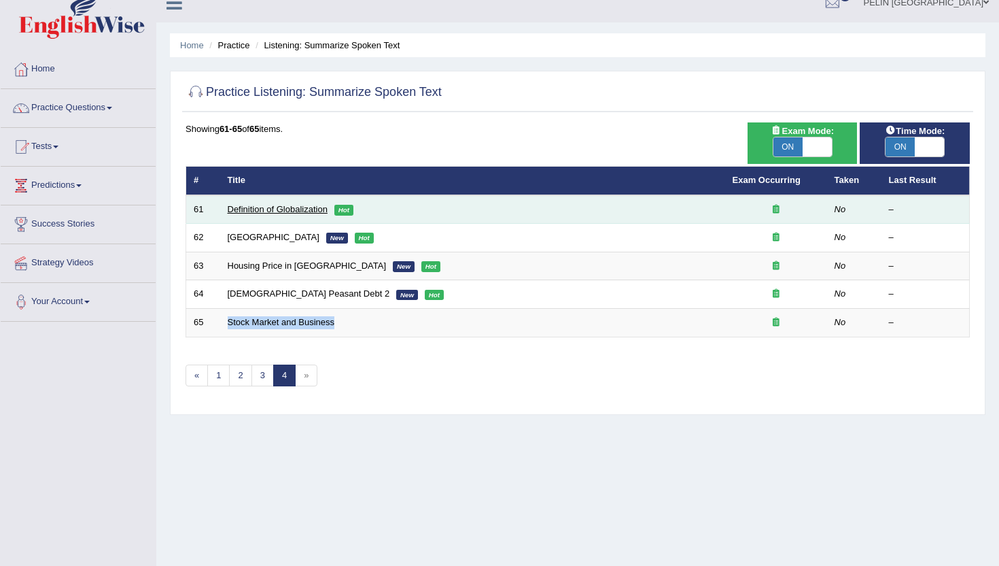
scroll to position [18, 0]
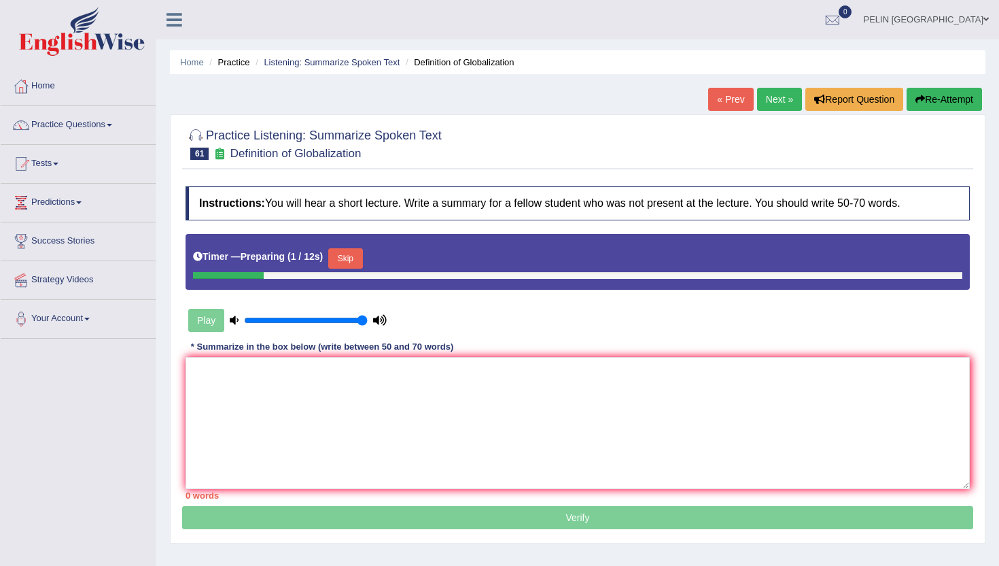
click at [352, 252] on button "Skip" at bounding box center [345, 258] width 34 height 20
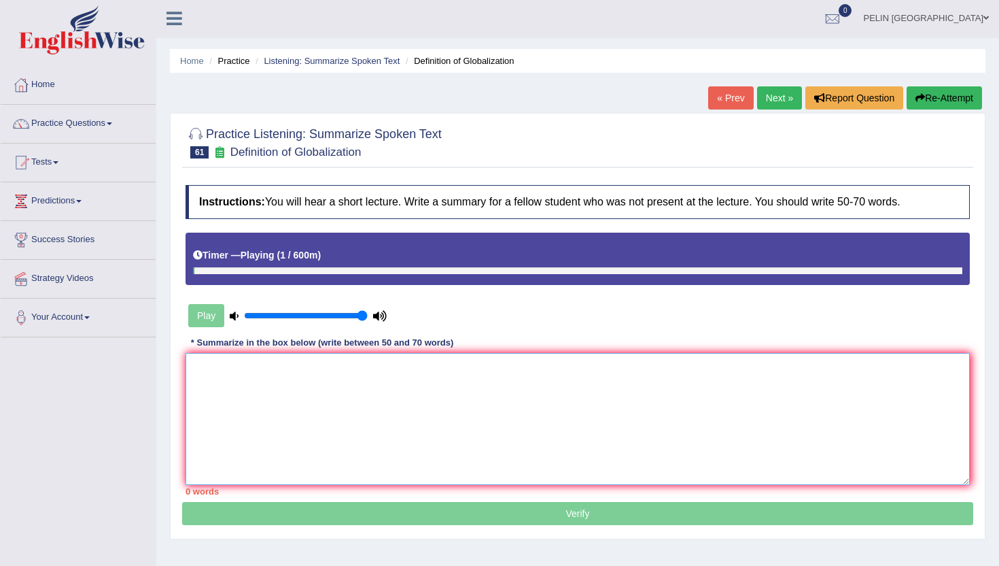
drag, startPoint x: 456, startPoint y: 365, endPoint x: 469, endPoint y: 369, distance: 14.2
click at [460, 366] on textarea at bounding box center [578, 419] width 785 height 132
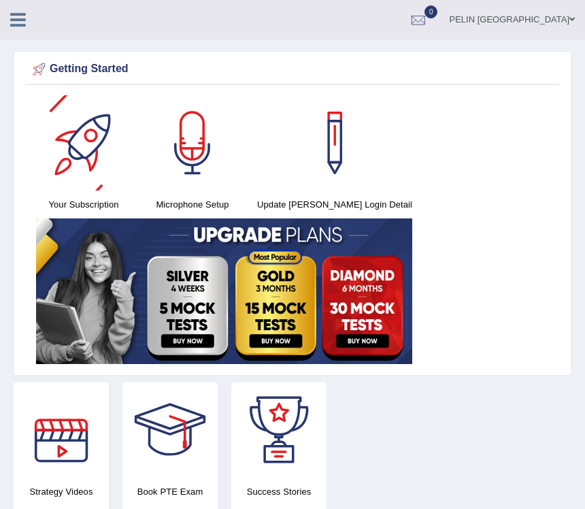
click at [26, 25] on link at bounding box center [18, 18] width 36 height 20
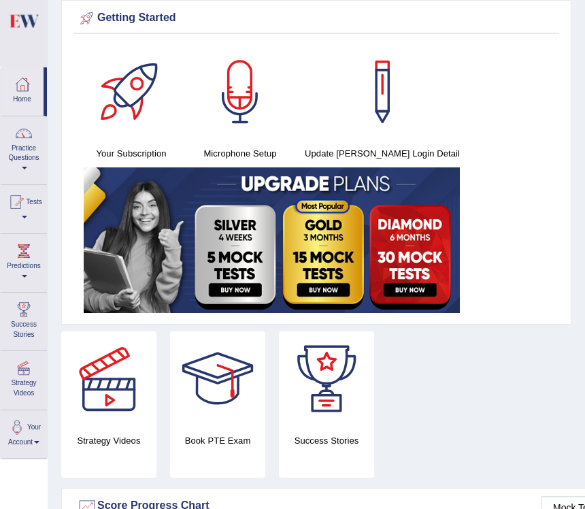
scroll to position [55, 0]
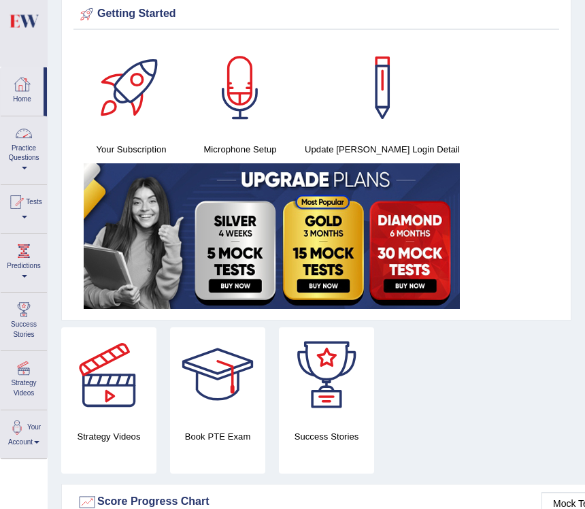
click at [33, 174] on link "Practice Questions" at bounding box center [24, 148] width 46 height 64
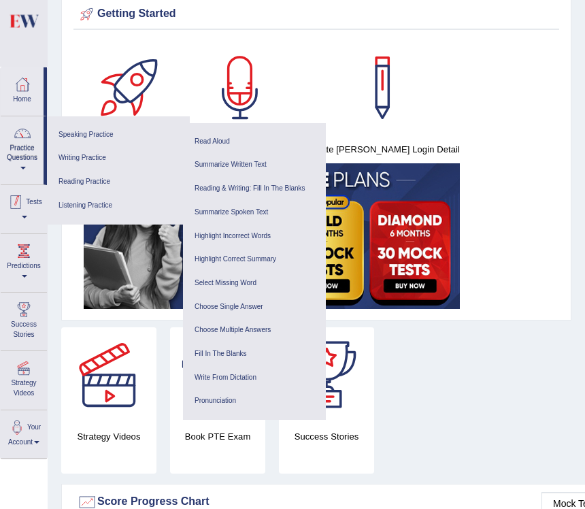
click at [24, 215] on link "Tests" at bounding box center [24, 207] width 46 height 44
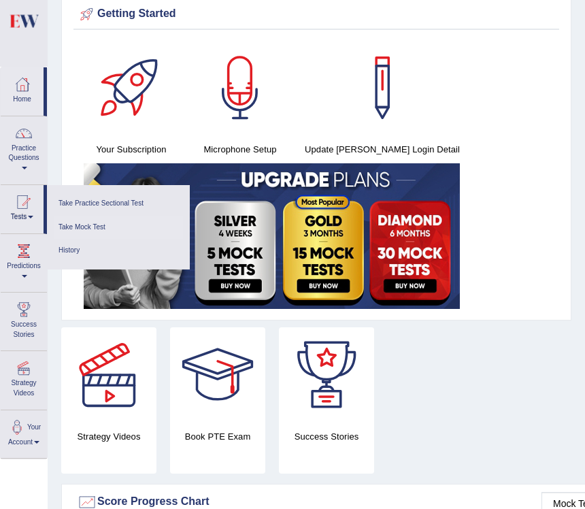
click at [84, 230] on link "Take Mock Test" at bounding box center [118, 228] width 129 height 24
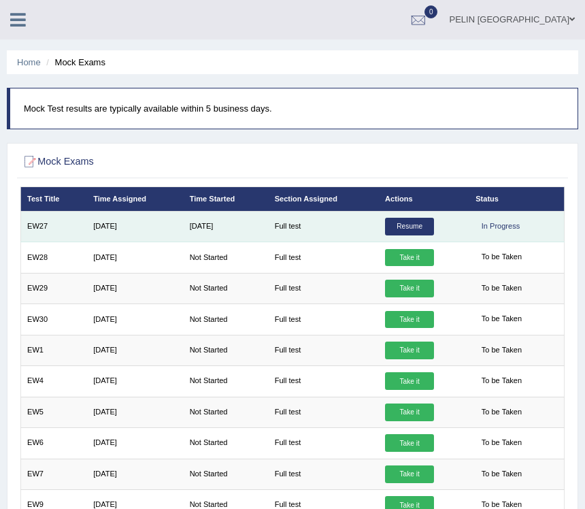
click at [413, 224] on link "Resume" at bounding box center [409, 227] width 49 height 18
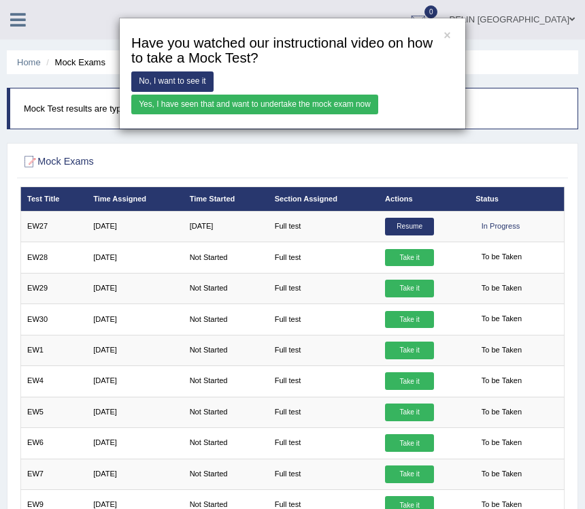
click at [180, 103] on link "Yes, I have seen that and want to undertake the mock exam now" at bounding box center [254, 105] width 247 height 20
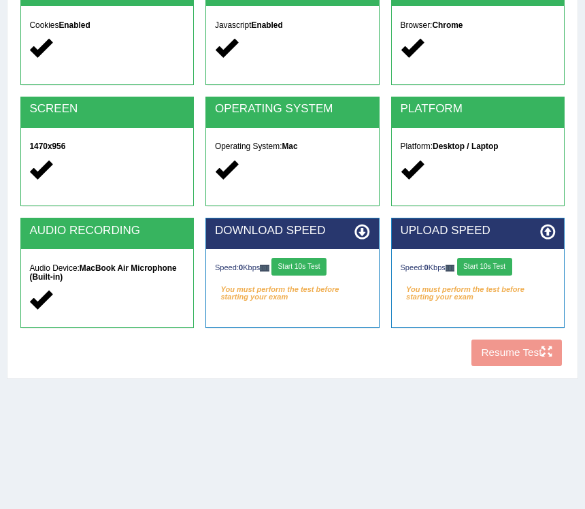
scroll to position [205, 0]
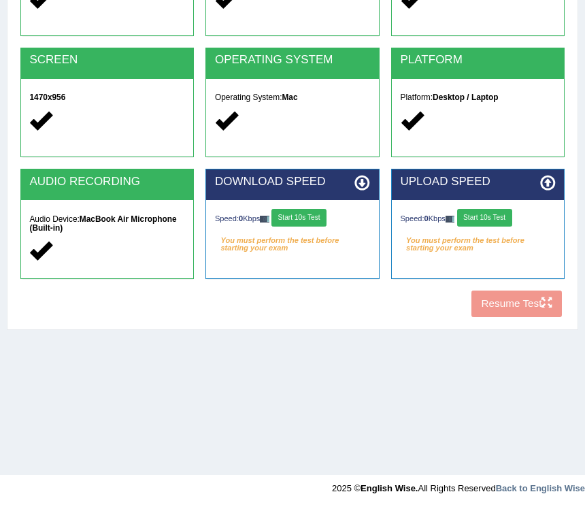
drag, startPoint x: 309, startPoint y: 219, endPoint x: 349, endPoint y: 221, distance: 40.8
click at [309, 219] on button "Start 10s Test" at bounding box center [298, 218] width 55 height 18
drag, startPoint x: 487, startPoint y: 220, endPoint x: 507, endPoint y: 269, distance: 53.4
click at [487, 219] on button "Start 10s Test" at bounding box center [484, 218] width 55 height 18
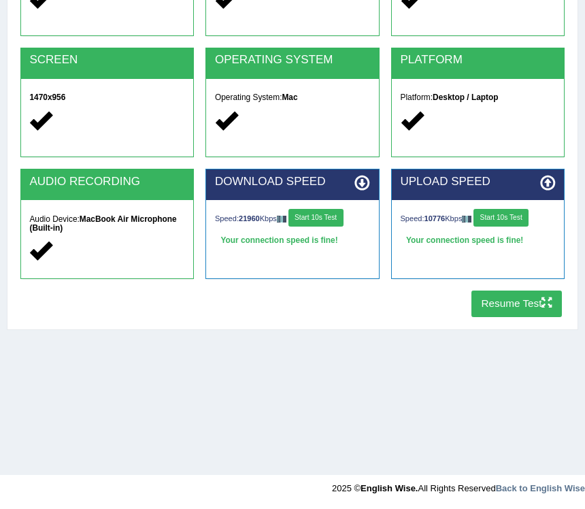
click at [513, 313] on button "Resume Test" at bounding box center [516, 303] width 90 height 27
click at [336, 218] on button "Start 10s Test" at bounding box center [315, 218] width 55 height 18
click at [343, 224] on button "Start 10s Test" at bounding box center [315, 218] width 55 height 18
click at [506, 218] on button "Start 10s Test" at bounding box center [500, 218] width 55 height 18
click at [521, 303] on button "Resume Test" at bounding box center [516, 303] width 90 height 27
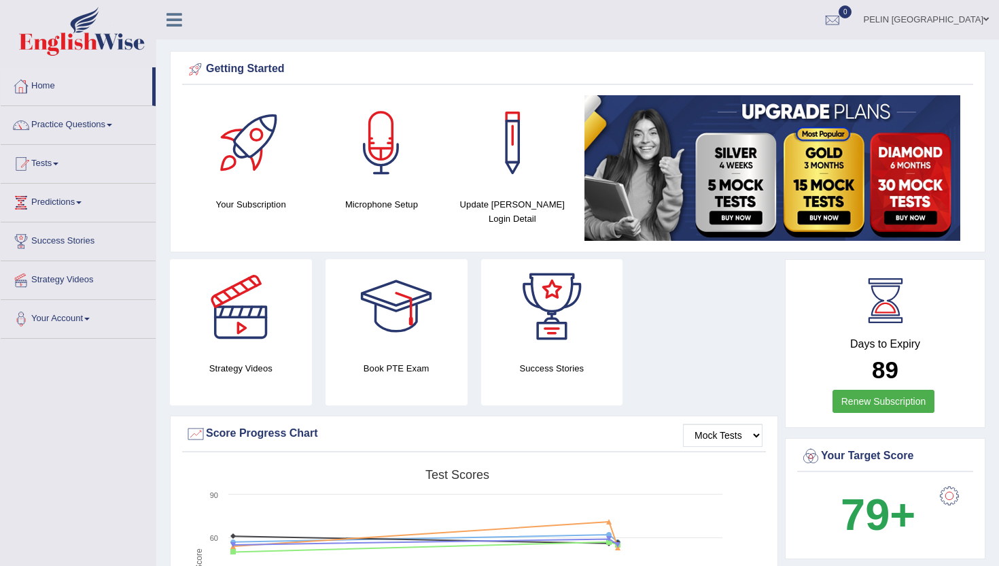
click at [95, 79] on link "Home" at bounding box center [77, 84] width 152 height 34
click at [105, 120] on link "Practice Questions" at bounding box center [78, 123] width 155 height 34
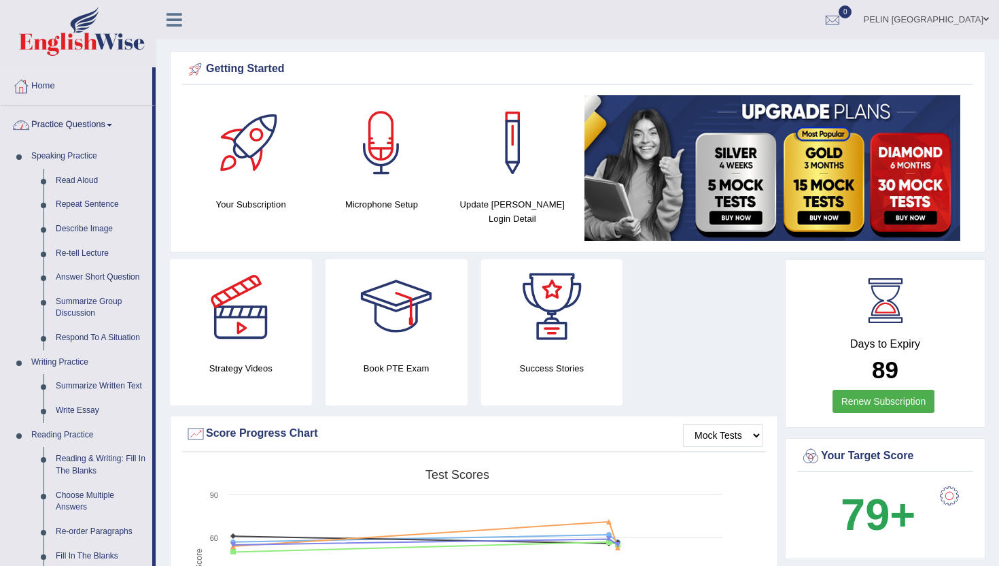
click at [84, 125] on link "Practice Questions" at bounding box center [77, 123] width 152 height 34
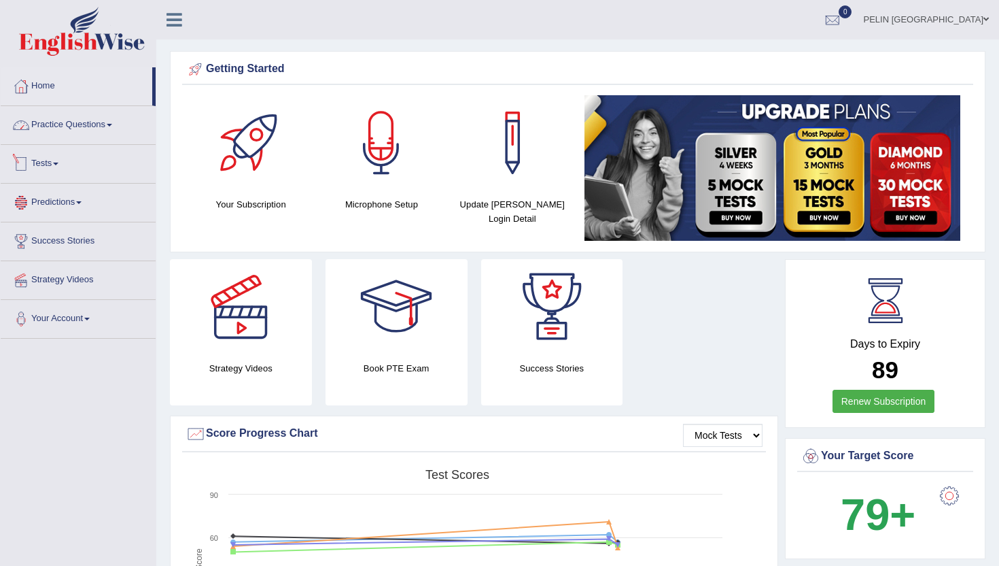
click at [58, 162] on span at bounding box center [55, 163] width 5 height 3
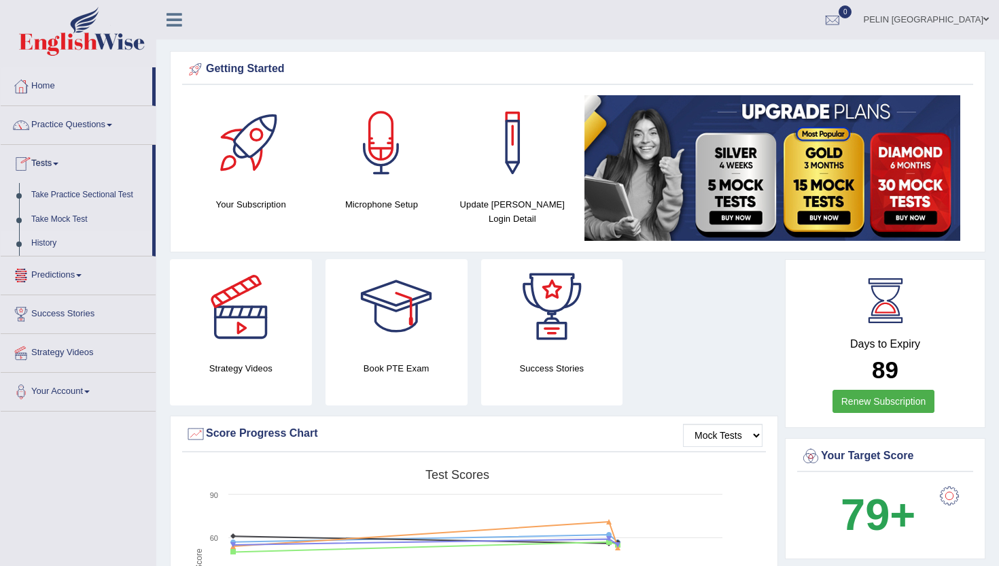
click at [58, 242] on link "History" at bounding box center [88, 243] width 127 height 24
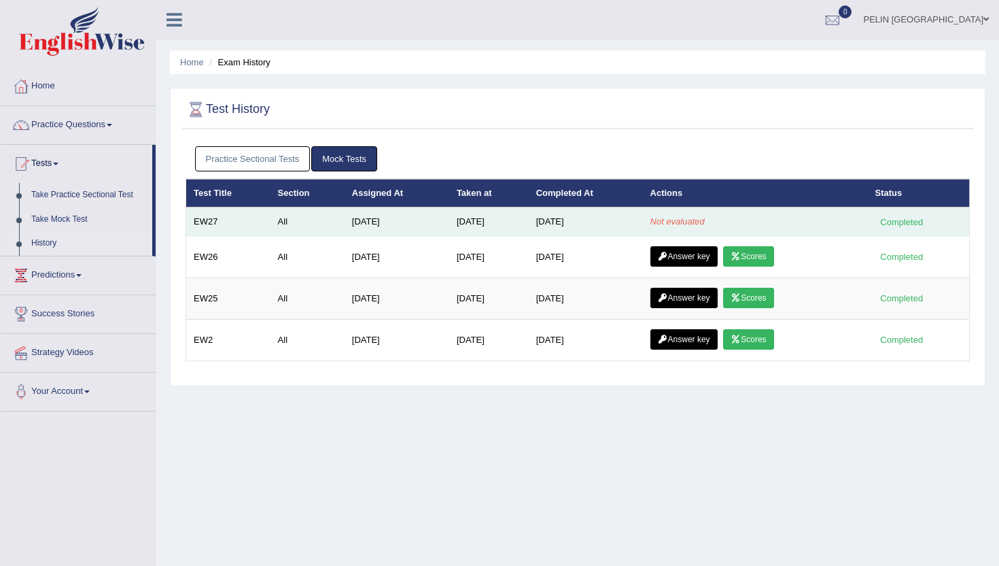
click at [617, 217] on td "[DATE]" at bounding box center [586, 221] width 114 height 29
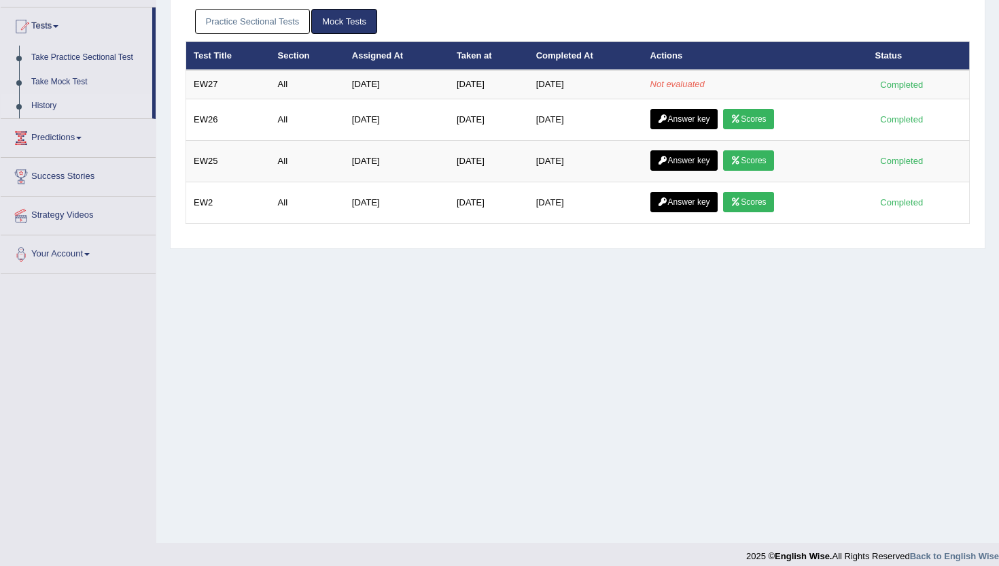
scroll to position [148, 0]
